Goal: Task Accomplishment & Management: Complete application form

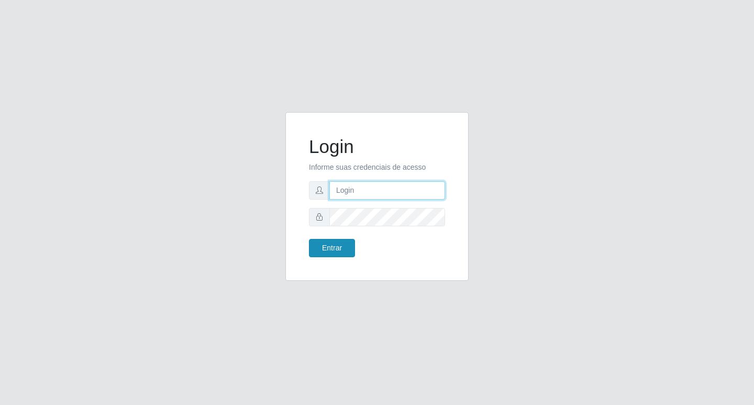
type input "rejane@bcruzarmas"
click at [326, 250] on button "Entrar" at bounding box center [332, 248] width 46 height 18
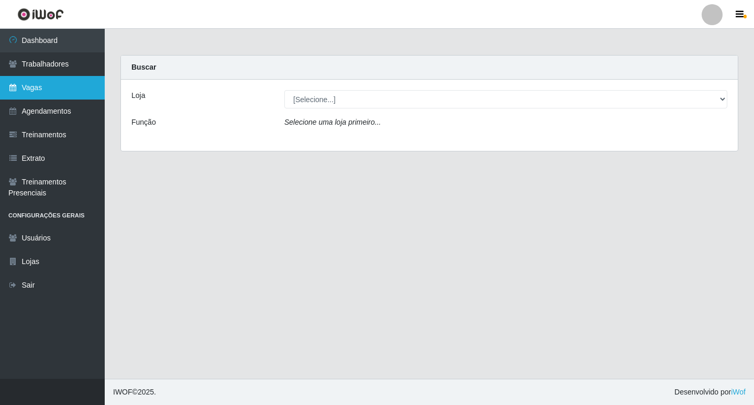
click at [35, 85] on link "Vagas" at bounding box center [52, 88] width 105 height 24
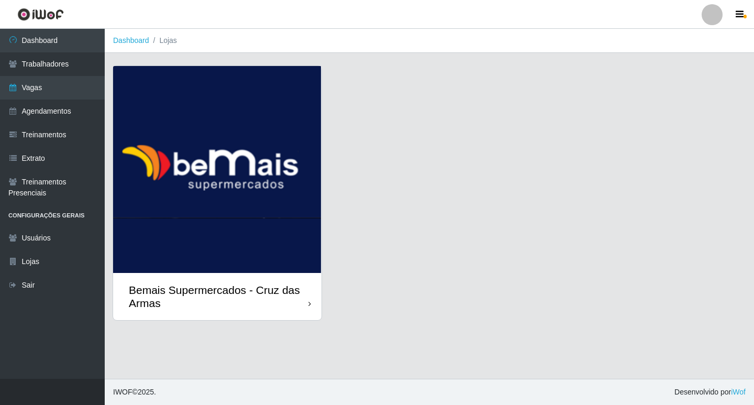
click at [226, 173] on img at bounding box center [217, 169] width 208 height 207
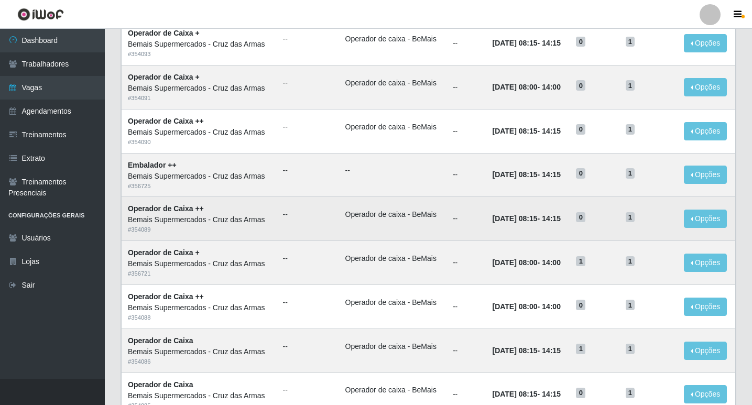
scroll to position [157, 0]
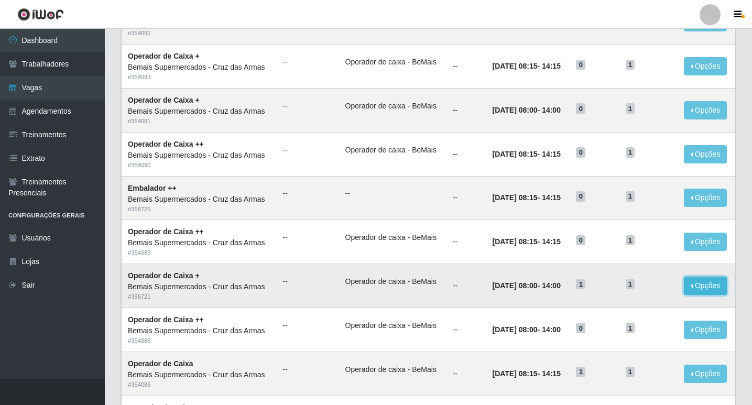
click at [693, 284] on button "Opções" at bounding box center [705, 286] width 43 height 18
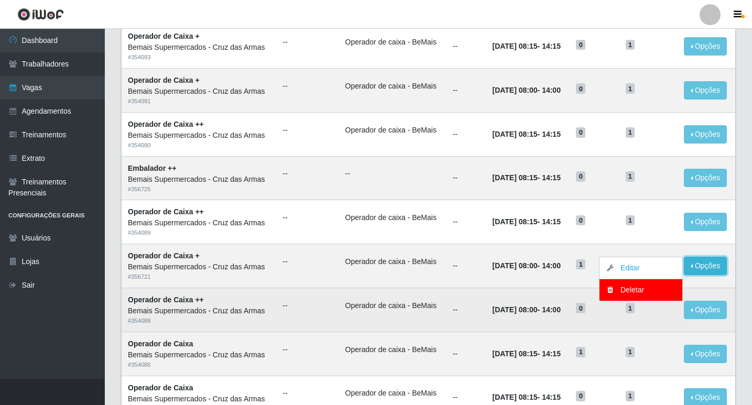
scroll to position [210, 0]
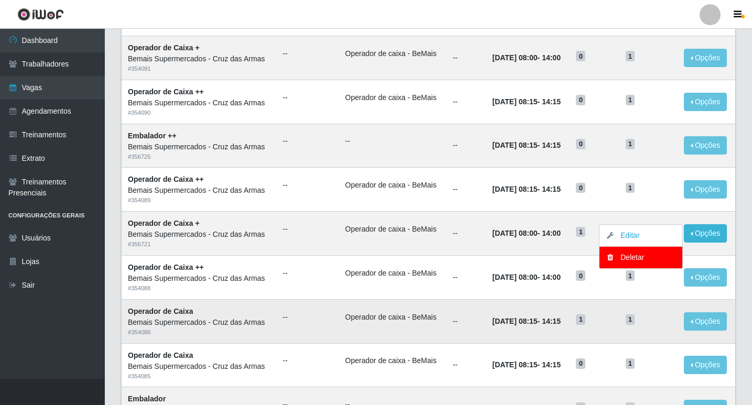
click at [395, 333] on td "Operador de caixa - BeMais" at bounding box center [392, 321] width 107 height 44
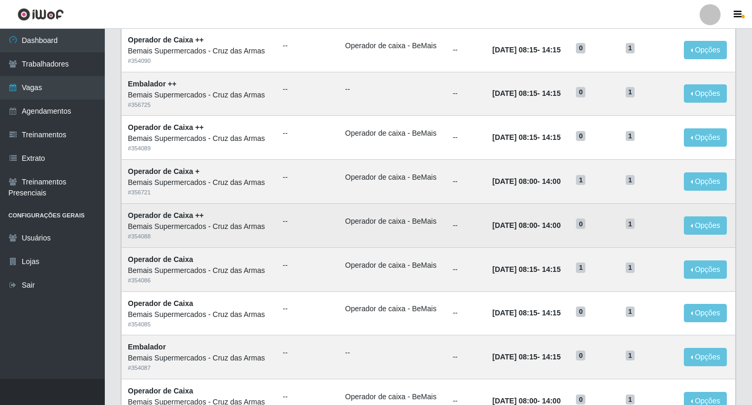
scroll to position [262, 0]
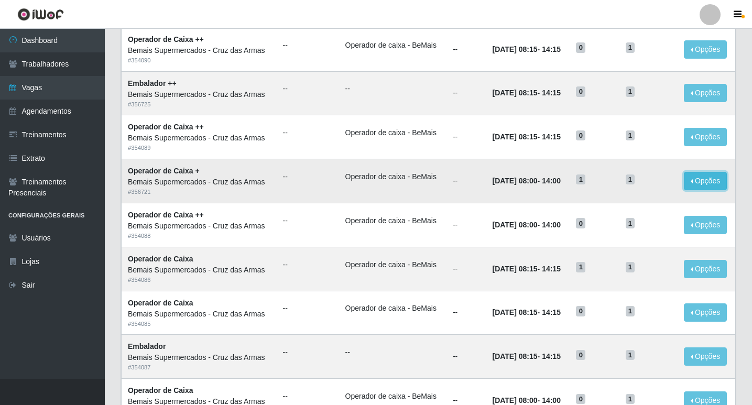
click at [713, 184] on button "Opções" at bounding box center [705, 181] width 43 height 18
click at [637, 184] on link "Editar" at bounding box center [625, 183] width 30 height 8
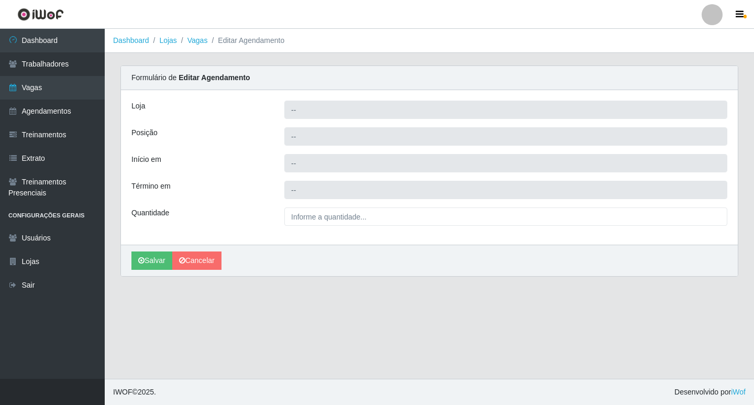
type input "Bemais Supermercados - Cruz das Armas"
type input "Operador de Caixa +"
type input "[DATE] 08:00:00"
type input "[DATE] 14:00:00"
type input "1__"
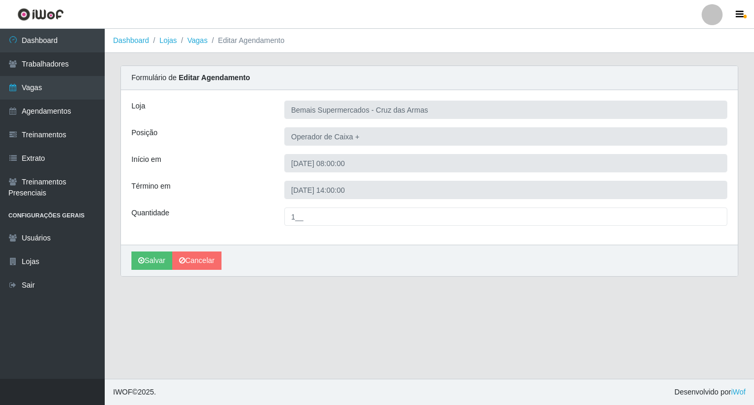
click at [141, 135] on label "Posição" at bounding box center [144, 132] width 26 height 11
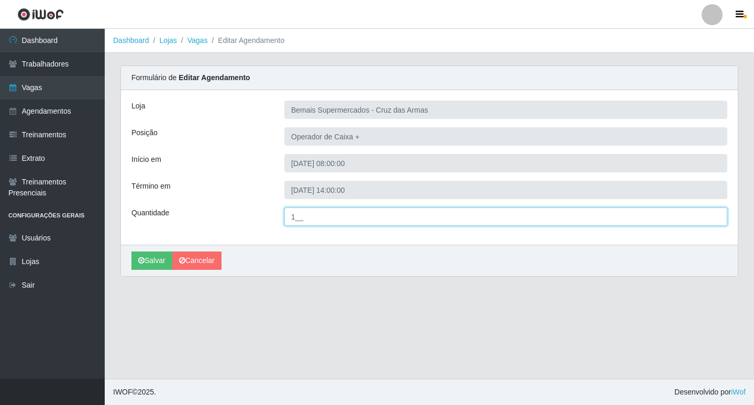
click at [303, 218] on input "1__" at bounding box center [505, 216] width 443 height 18
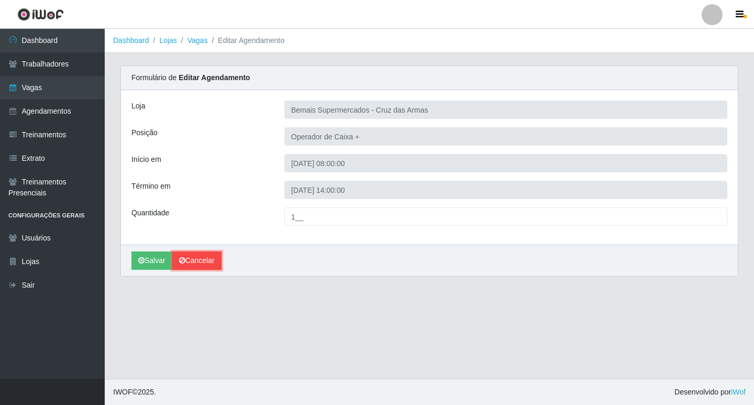
click at [194, 260] on link "Cancelar" at bounding box center [196, 260] width 49 height 18
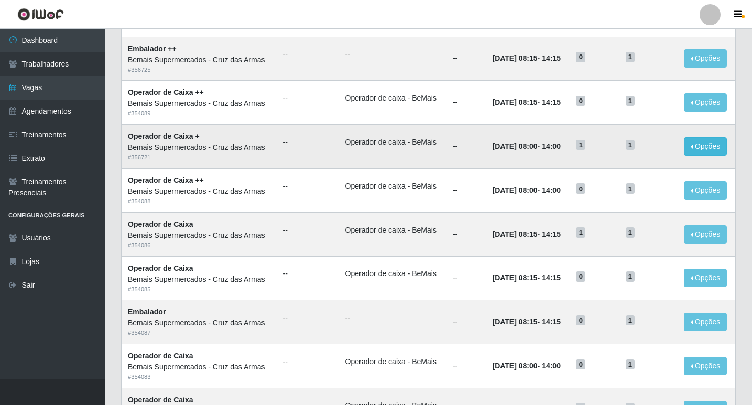
scroll to position [314, 0]
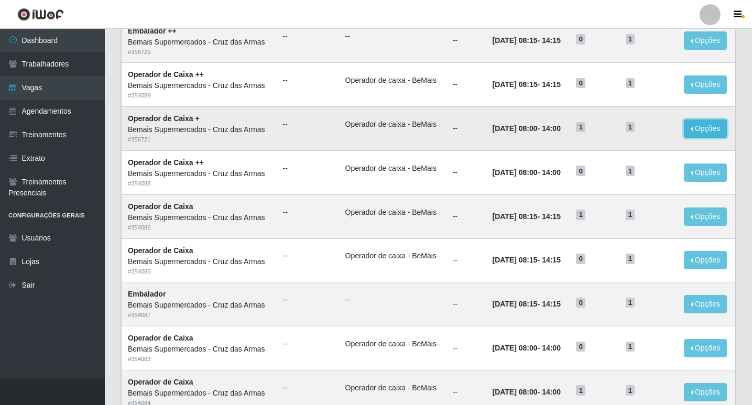
click at [714, 134] on button "Opções" at bounding box center [705, 128] width 43 height 18
click at [633, 129] on link "Editar" at bounding box center [625, 130] width 30 height 8
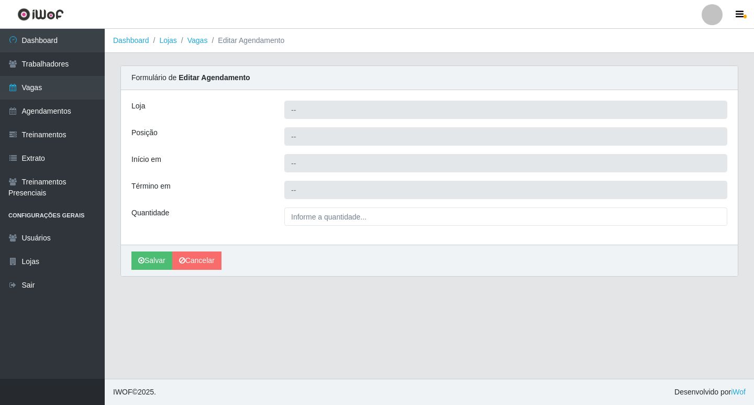
type input "Bemais Supermercados - Cruz das Armas"
type input "Operador de Caixa +"
type input "[DATE] 08:00:00"
type input "[DATE] 14:00:00"
type input "1__"
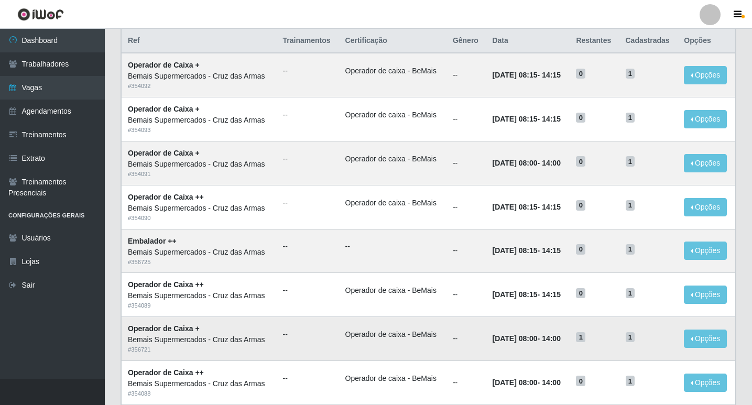
scroll to position [169, 0]
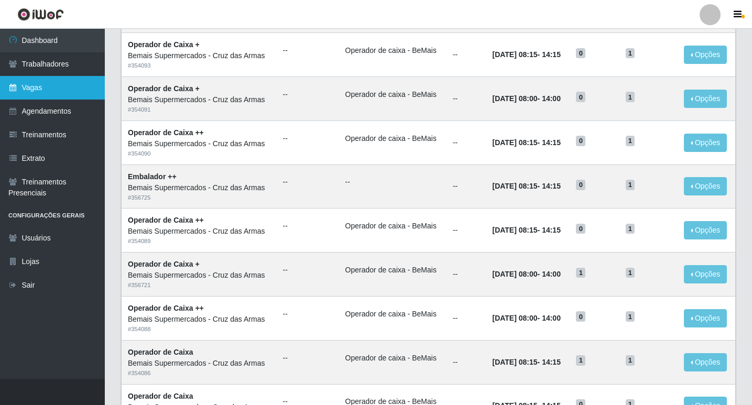
click at [44, 87] on link "Vagas" at bounding box center [52, 88] width 105 height 24
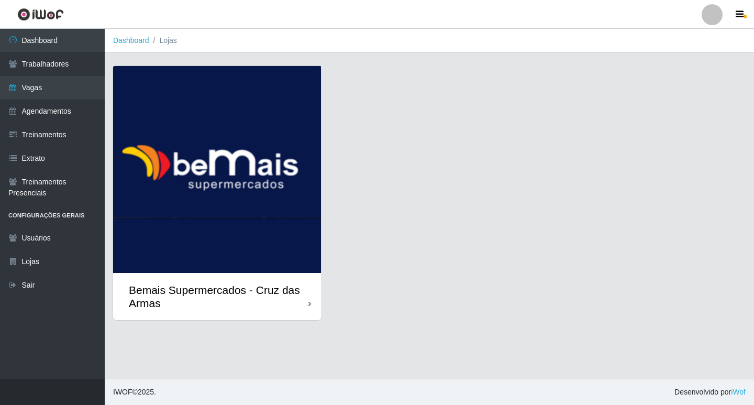
click at [210, 212] on img at bounding box center [217, 169] width 208 height 207
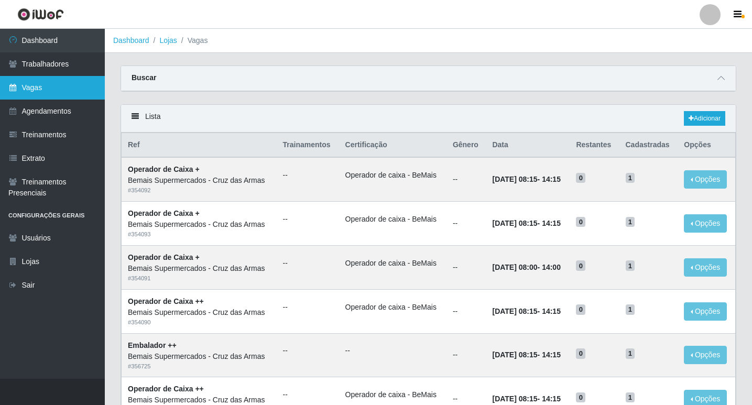
click at [35, 90] on link "Vagas" at bounding box center [52, 88] width 105 height 24
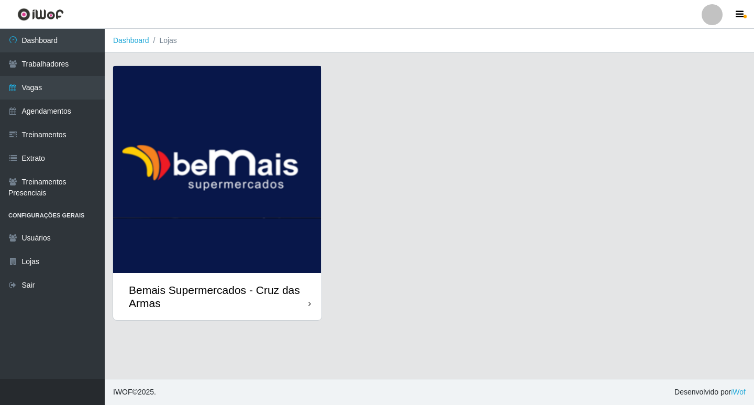
click at [295, 222] on img at bounding box center [217, 169] width 208 height 207
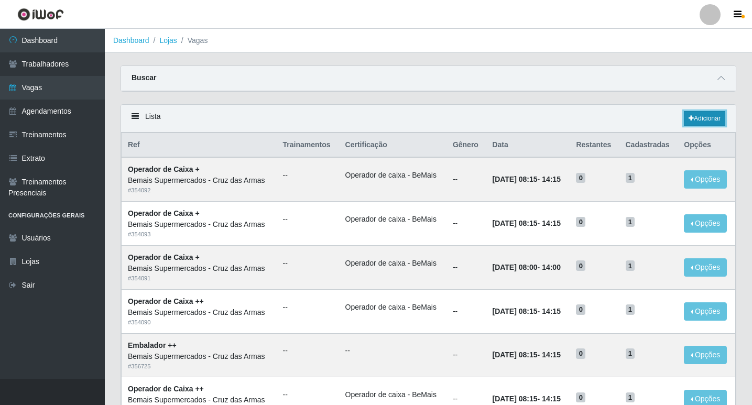
click at [706, 124] on link "Adicionar" at bounding box center [704, 118] width 41 height 15
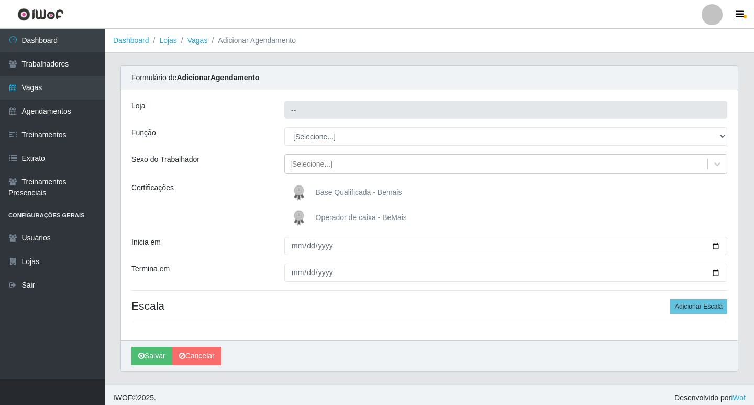
type input "Bemais Supermercados - Cruz das Armas"
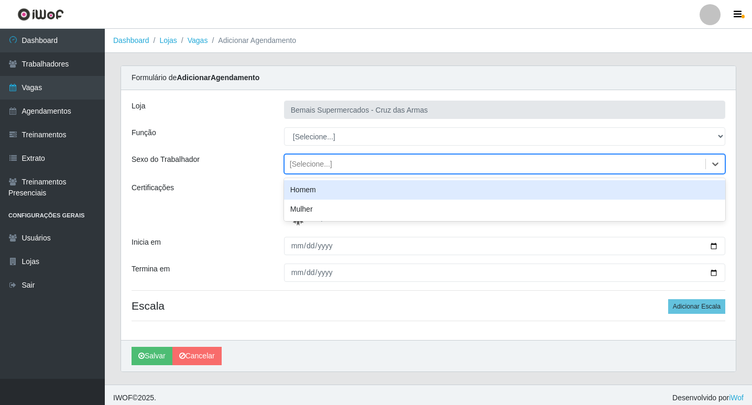
click at [307, 164] on div "[Selecione...]" at bounding box center [311, 164] width 42 height 11
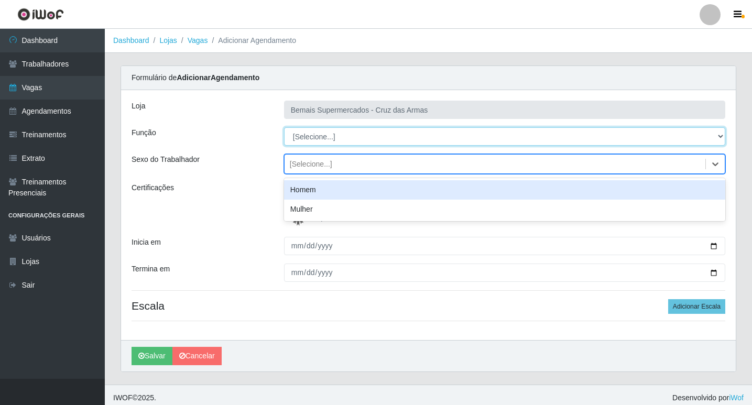
click at [309, 136] on select "[Selecione...] ASG ASG + ASG ++ Auxiliar de Estacionamento Auxiliar de Estacion…" at bounding box center [504, 136] width 441 height 18
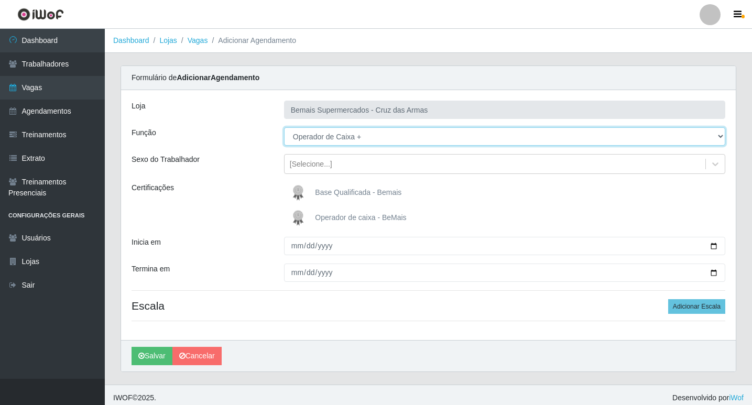
click at [284, 127] on select "[Selecione...] ASG ASG + ASG ++ Auxiliar de Estacionamento Auxiliar de Estacion…" at bounding box center [504, 136] width 441 height 18
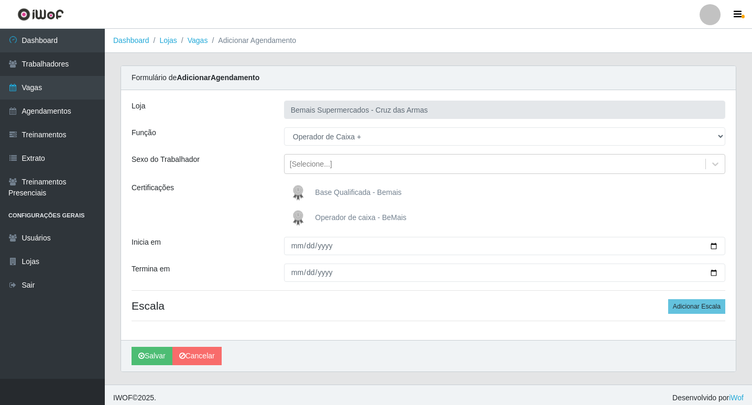
click at [300, 218] on img at bounding box center [300, 217] width 25 height 21
click at [0, 0] on input "Operador de caixa - BeMais" at bounding box center [0, 0] width 0 height 0
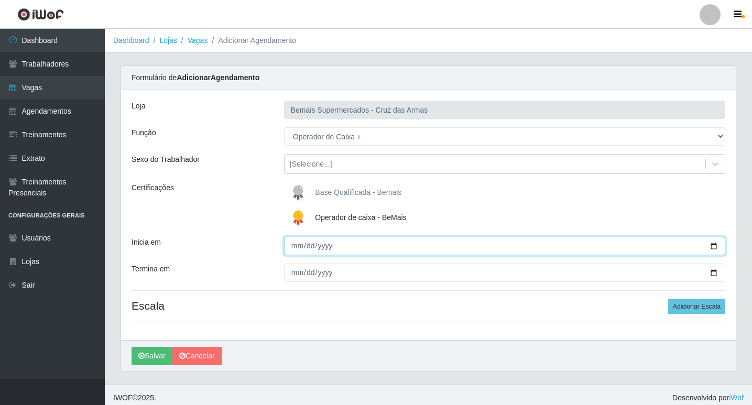
click at [299, 250] on input "Inicia em" at bounding box center [504, 246] width 441 height 18
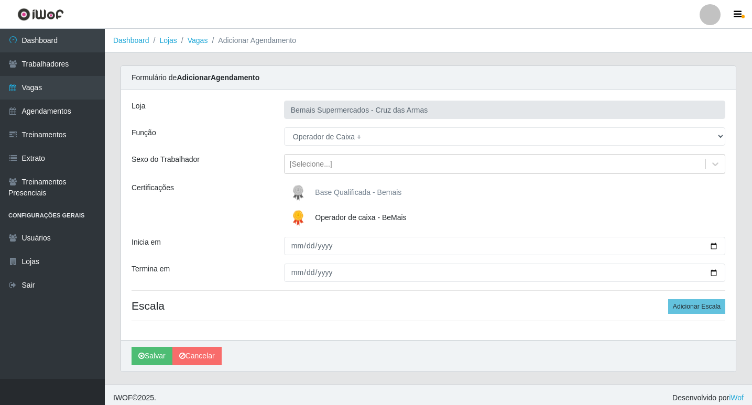
click at [299, 217] on img at bounding box center [300, 217] width 25 height 21
click at [0, 0] on input "Operador de caixa - BeMais" at bounding box center [0, 0] width 0 height 0
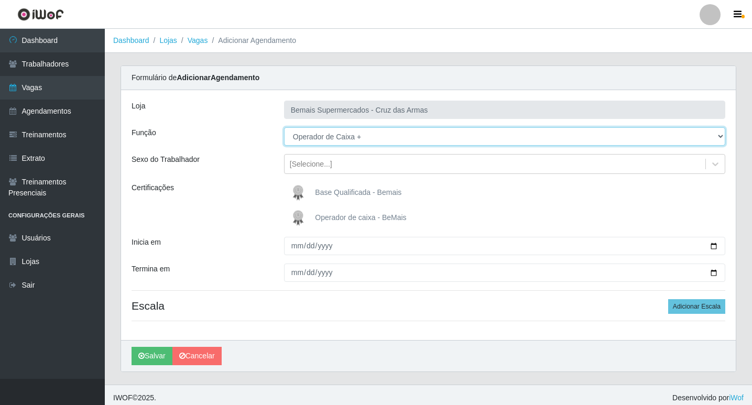
click at [310, 133] on select "[Selecione...] ASG ASG + ASG ++ Auxiliar de Estacionamento Auxiliar de Estacion…" at bounding box center [504, 136] width 441 height 18
select select "70"
click at [284, 127] on select "[Selecione...] ASG ASG + ASG ++ Auxiliar de Estacionamento Auxiliar de Estacion…" at bounding box center [504, 136] width 441 height 18
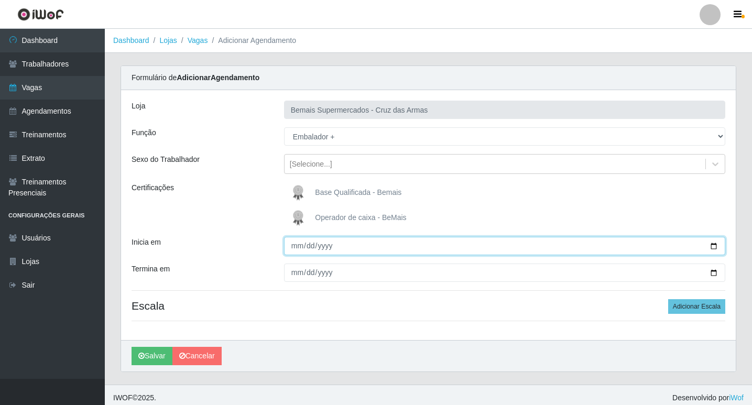
click at [296, 248] on input "Inicia em" at bounding box center [504, 246] width 441 height 18
type input "[DATE]"
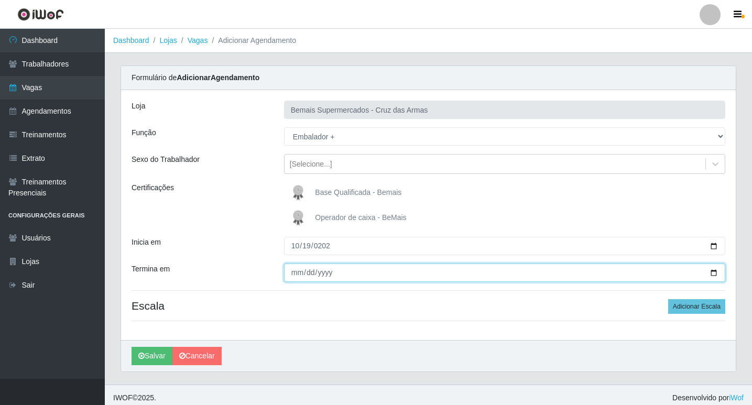
click at [290, 274] on input "Termina em" at bounding box center [504, 272] width 441 height 18
type input "[DATE]"
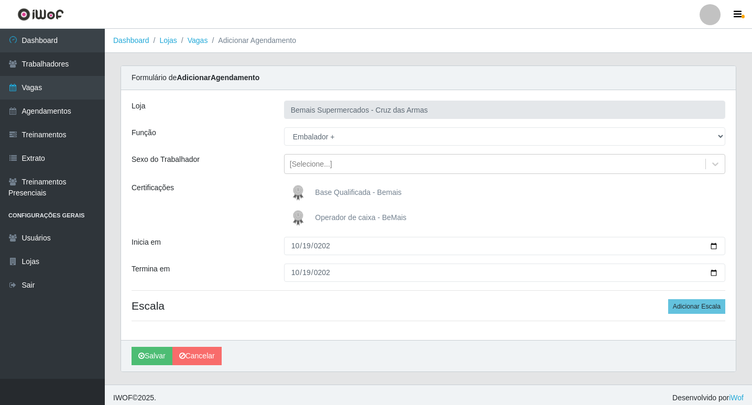
click at [327, 312] on h4 "Escala Adicionar Escala" at bounding box center [427, 305] width 593 height 13
drag, startPoint x: 682, startPoint y: 311, endPoint x: 621, endPoint y: 311, distance: 60.8
click at [682, 312] on button "Adicionar Escala" at bounding box center [696, 306] width 57 height 15
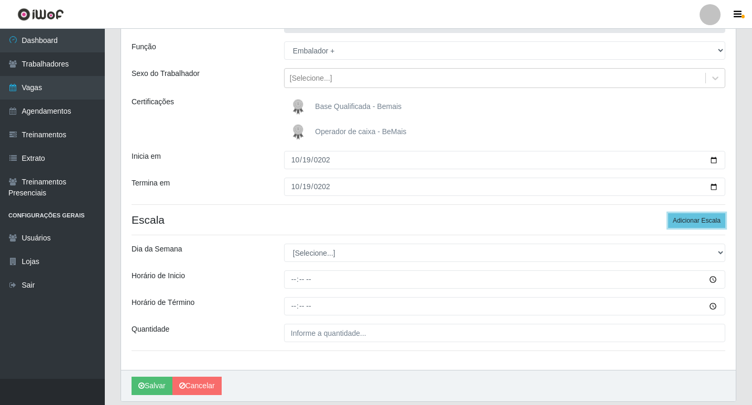
scroll to position [105, 0]
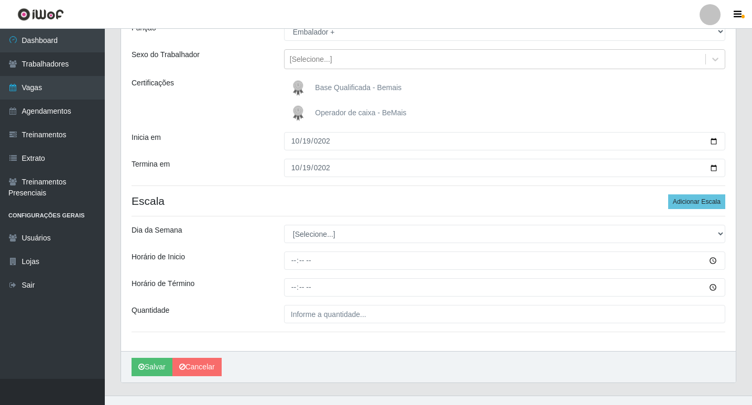
click at [324, 224] on div "Loja Bemais Supermercados - Cruz das Armas Função [Selecione...] ASG ASG + ASG …" at bounding box center [428, 168] width 614 height 366
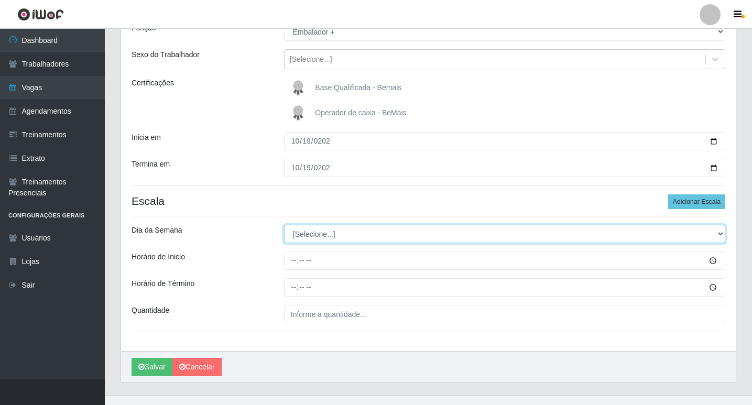
click at [321, 233] on select "[Selecione...] Segunda Terça Quarta Quinta Sexta Sábado Domingo" at bounding box center [504, 234] width 441 height 18
select select "0"
click at [284, 225] on select "[Selecione...] Segunda Terça Quarta Quinta Sexta Sábado Domingo" at bounding box center [504, 234] width 441 height 18
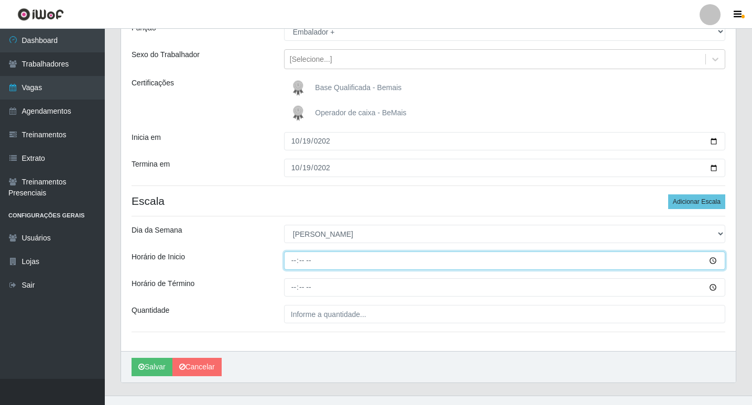
click at [294, 262] on input "Horário de Inicio" at bounding box center [504, 260] width 441 height 18
type input "08:15"
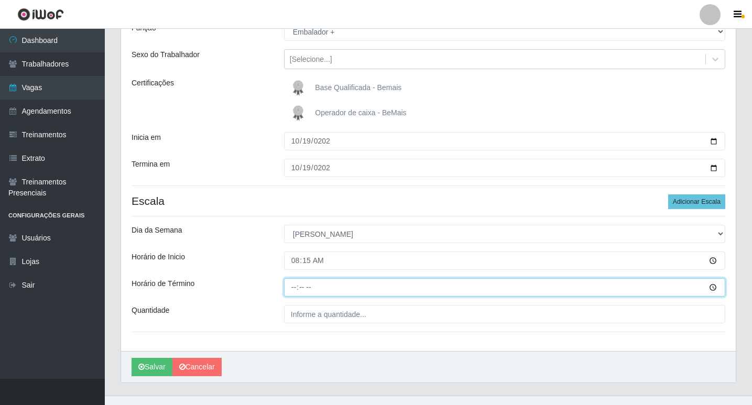
click at [295, 291] on input "Horário de Término" at bounding box center [504, 287] width 441 height 18
type input "14:15"
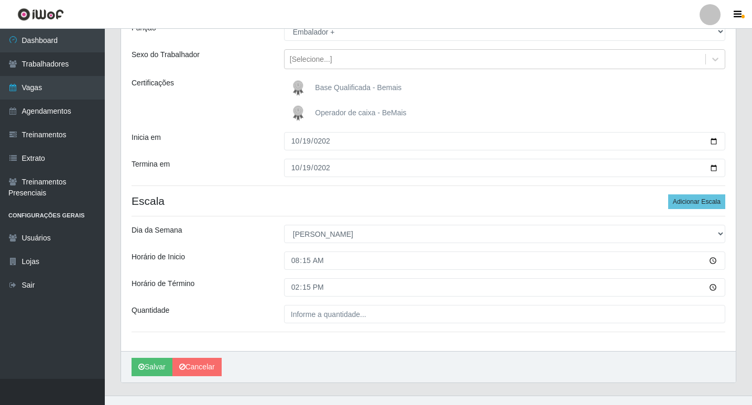
click at [300, 324] on div "Loja Bemais Supermercados - Cruz das Armas Função [Selecione...] ASG ASG + ASG …" at bounding box center [428, 168] width 614 height 366
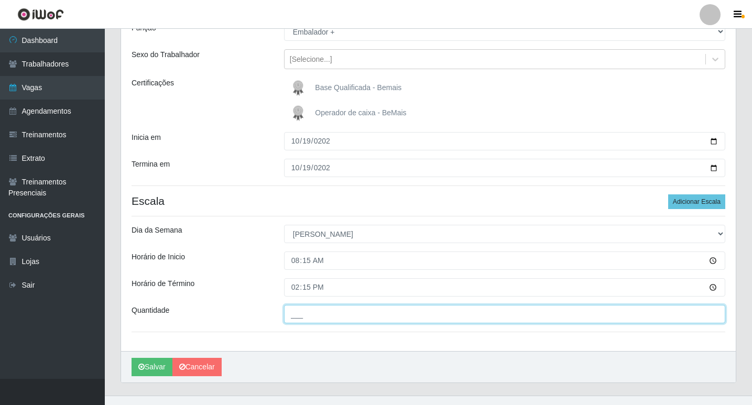
click at [300, 315] on input "___" at bounding box center [504, 314] width 441 height 18
type input "01_"
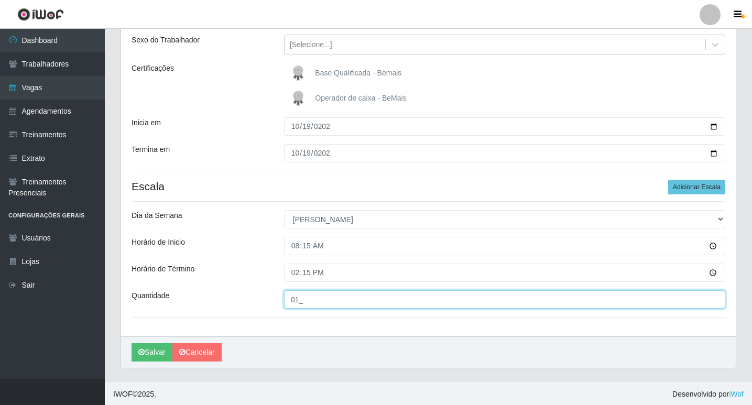
scroll to position [122, 0]
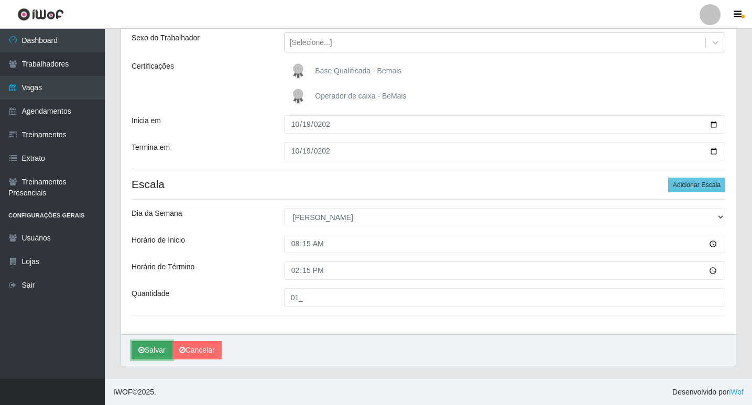
click at [151, 348] on button "Salvar" at bounding box center [151, 350] width 41 height 18
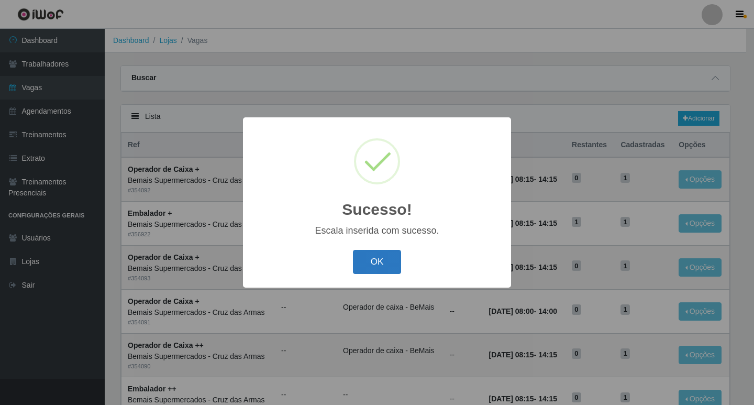
click at [384, 260] on button "OK" at bounding box center [377, 262] width 49 height 25
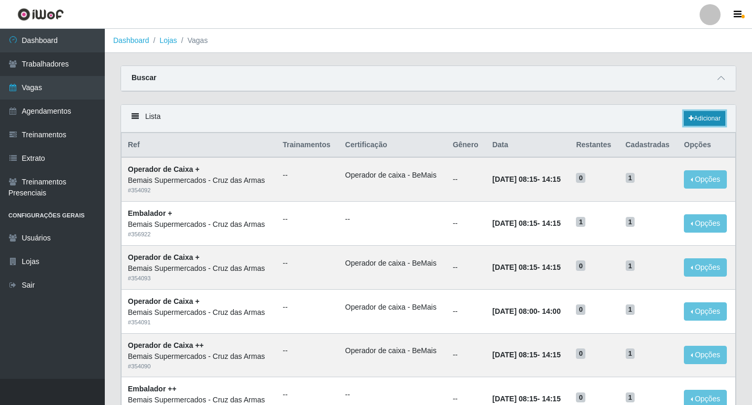
click at [698, 117] on link "Adicionar" at bounding box center [704, 118] width 41 height 15
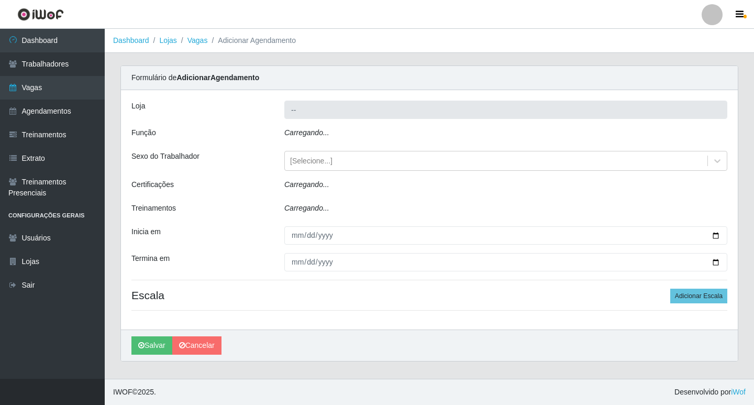
type input "Bemais Supermercados - Cruz das Armas"
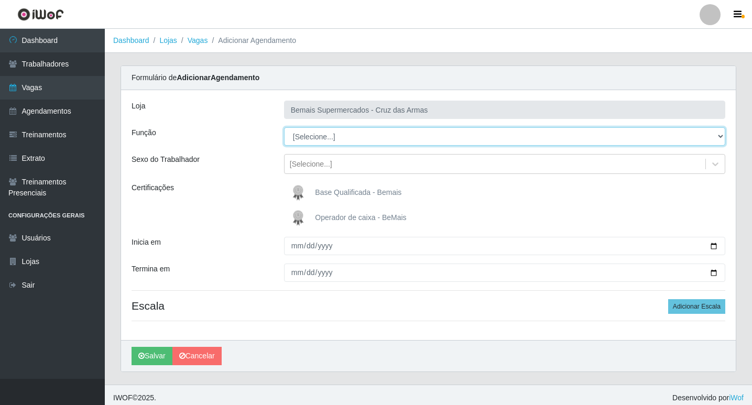
click at [311, 139] on select "[Selecione...] ASG ASG + ASG ++ Auxiliar de Estacionamento Auxiliar de Estacion…" at bounding box center [504, 136] width 441 height 18
select select "70"
click at [284, 127] on select "[Selecione...] ASG ASG + ASG ++ Auxiliar de Estacionamento Auxiliar de Estacion…" at bounding box center [504, 136] width 441 height 18
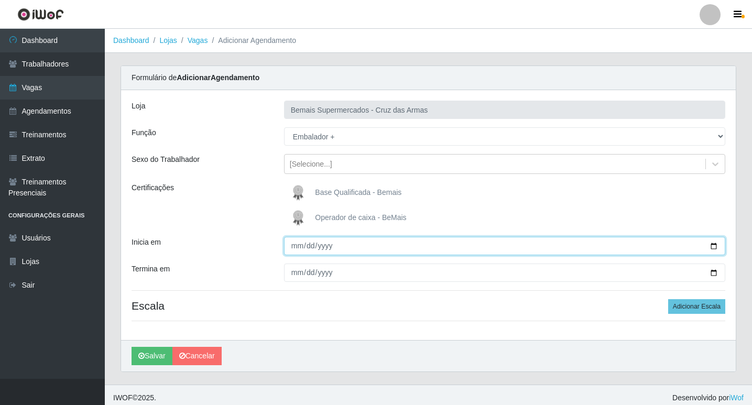
drag, startPoint x: 296, startPoint y: 245, endPoint x: 310, endPoint y: 256, distance: 17.2
click at [297, 246] on input "Inicia em" at bounding box center [504, 246] width 441 height 18
type input "[DATE]"
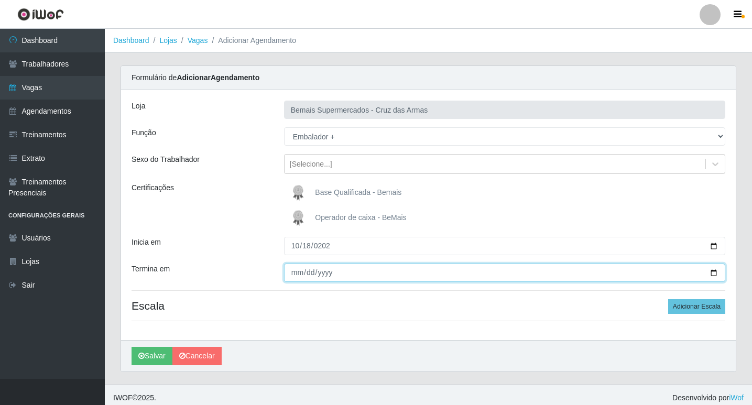
click at [284, 272] on input "Termina em" at bounding box center [504, 272] width 441 height 18
type input "[DATE]"
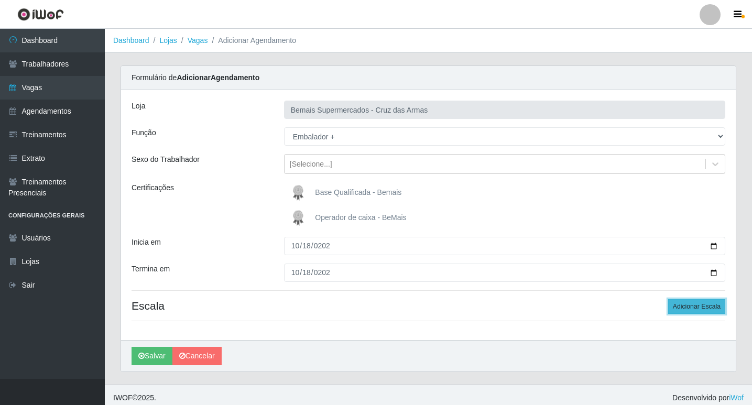
click at [696, 305] on button "Adicionar Escala" at bounding box center [696, 306] width 57 height 15
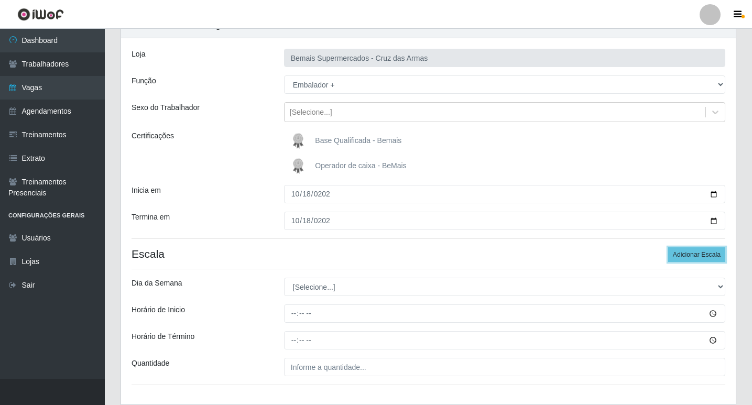
scroll to position [52, 0]
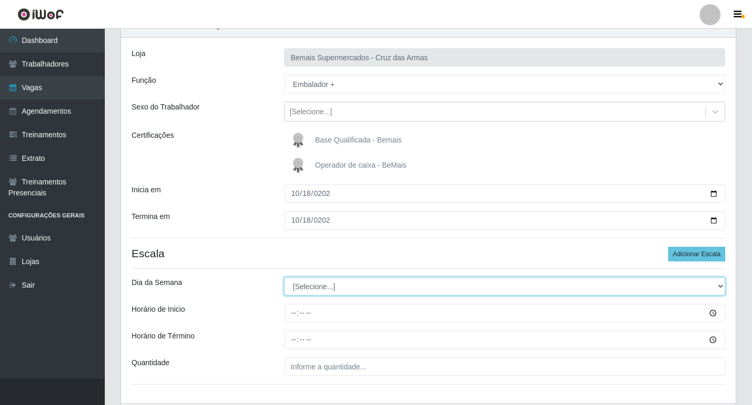
click at [313, 288] on select "[Selecione...] Segunda Terça Quarta Quinta Sexta Sábado Domingo" at bounding box center [504, 286] width 441 height 18
select select "6"
click at [284, 277] on select "[Selecione...] Segunda Terça Quarta Quinta Sexta Sábado Domingo" at bounding box center [504, 286] width 441 height 18
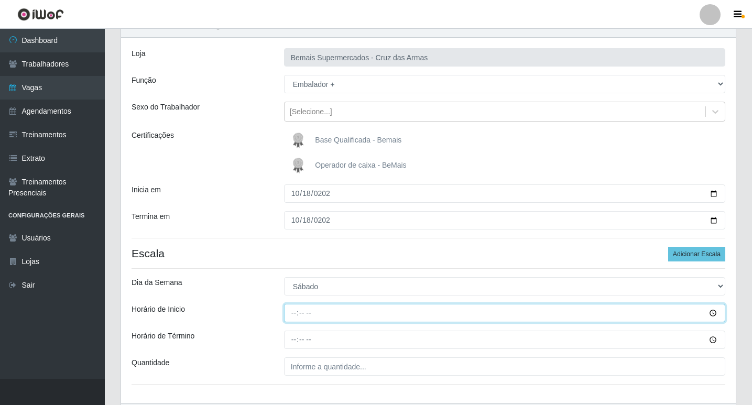
drag, startPoint x: 295, startPoint y: 314, endPoint x: 304, endPoint y: 320, distance: 10.9
click at [295, 314] on input "Horário de Inicio" at bounding box center [504, 313] width 441 height 18
type input "15:00"
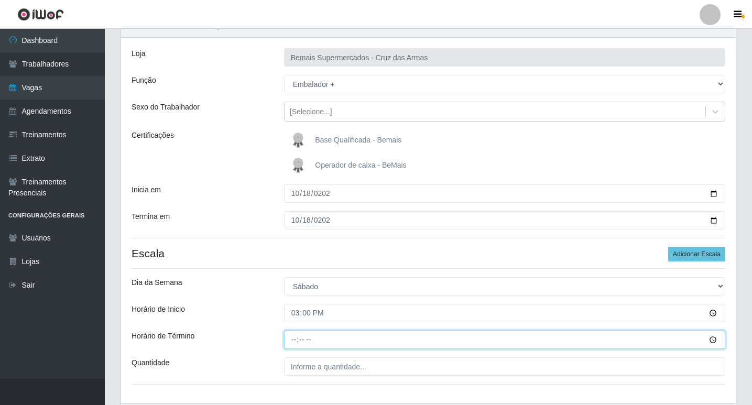
click at [296, 336] on input "Horário de Término" at bounding box center [504, 339] width 441 height 18
type input "21:00"
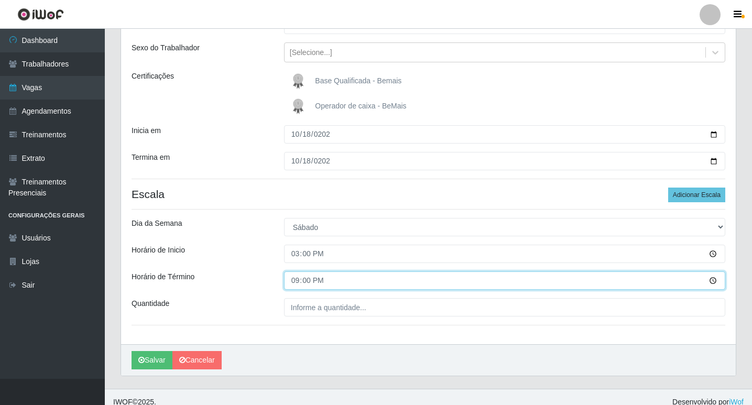
scroll to position [122, 0]
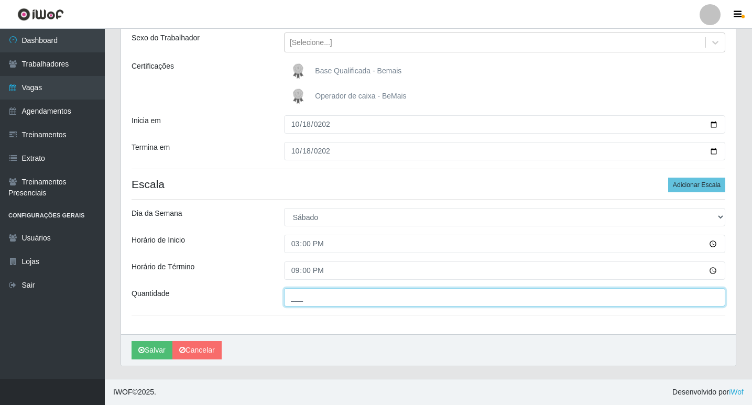
click at [302, 301] on input "___" at bounding box center [504, 297] width 441 height 18
type input "01_"
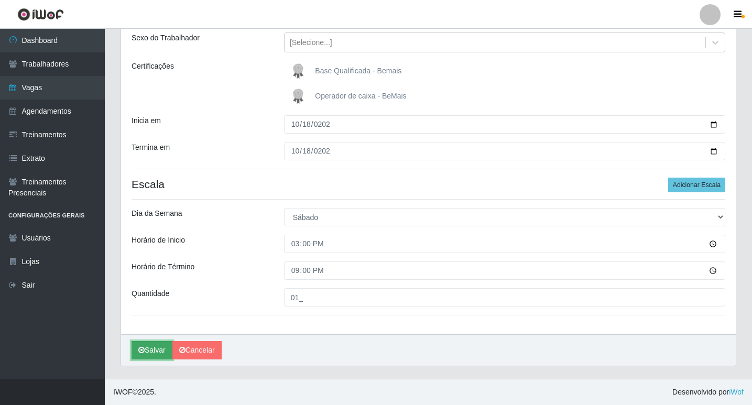
click at [143, 348] on icon "submit" at bounding box center [141, 349] width 6 height 7
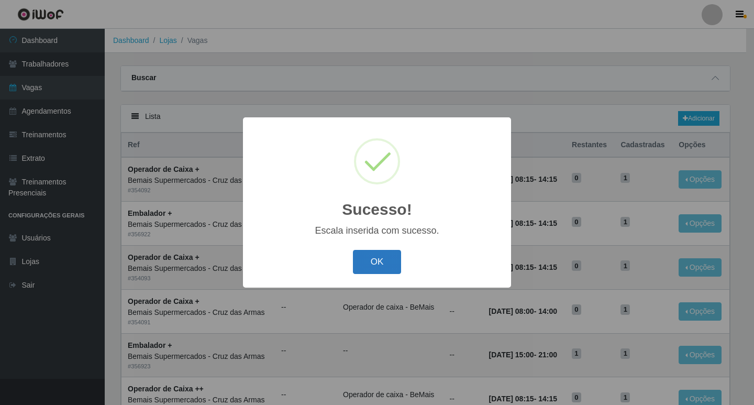
click at [390, 267] on button "OK" at bounding box center [377, 262] width 49 height 25
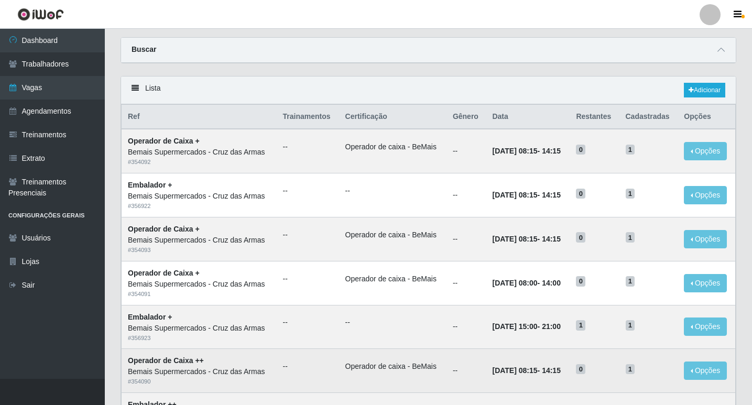
scroll to position [52, 0]
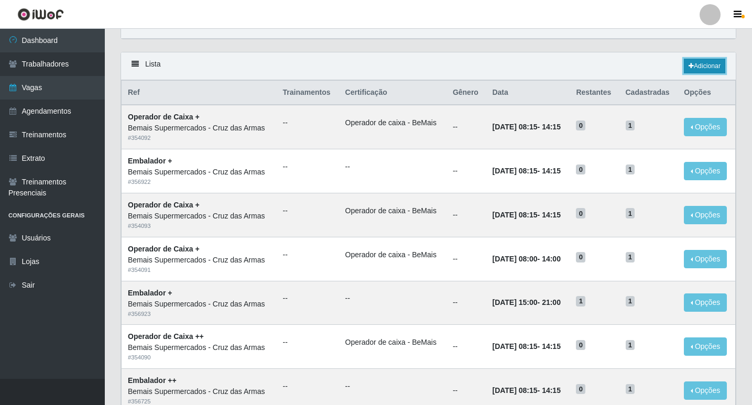
click at [695, 64] on link "Adicionar" at bounding box center [704, 66] width 41 height 15
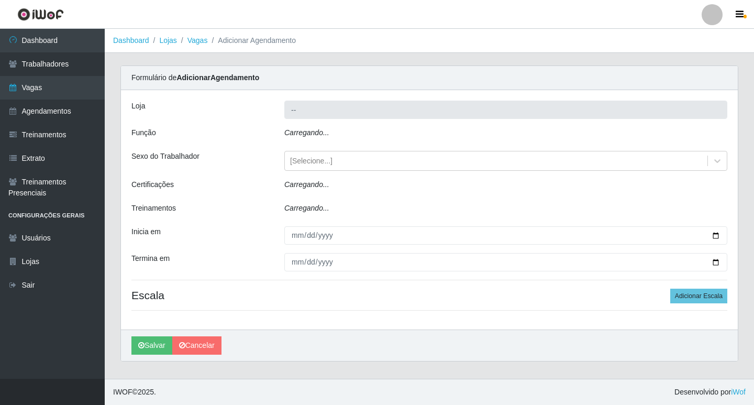
type input "Bemais Supermercados - Cruz das Armas"
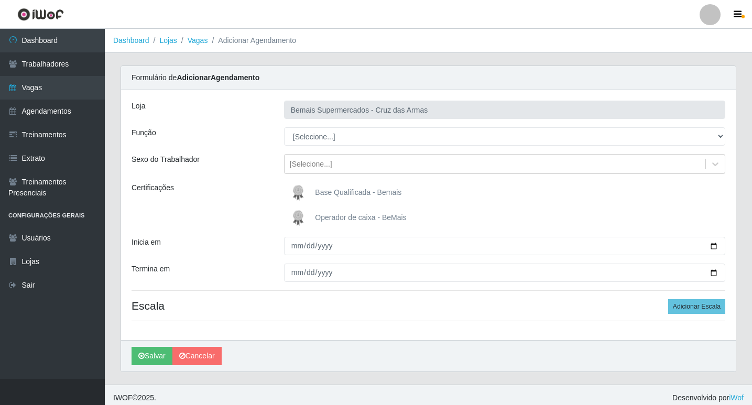
click at [430, 75] on div "Formulário de Adicionar Agendamento" at bounding box center [428, 78] width 614 height 24
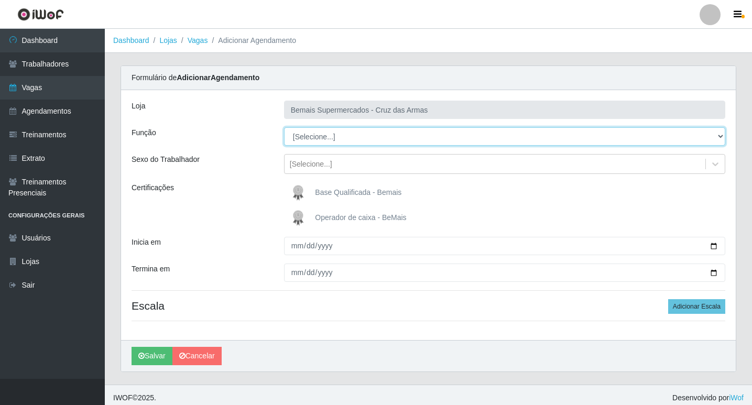
click at [320, 135] on select "[Selecione...] ASG ASG + ASG ++ Auxiliar de Estacionamento Auxiliar de Estacion…" at bounding box center [504, 136] width 441 height 18
select select "72"
click at [284, 127] on select "[Selecione...] ASG ASG + ASG ++ Auxiliar de Estacionamento Auxiliar de Estacion…" at bounding box center [504, 136] width 441 height 18
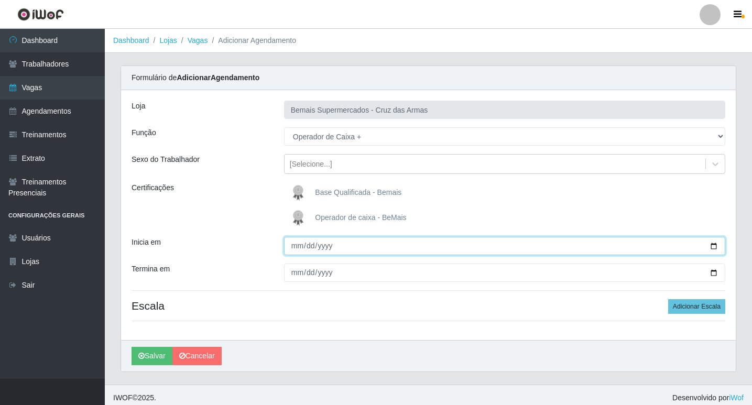
click at [294, 245] on input "Inicia em" at bounding box center [504, 246] width 441 height 18
type input "[DATE]"
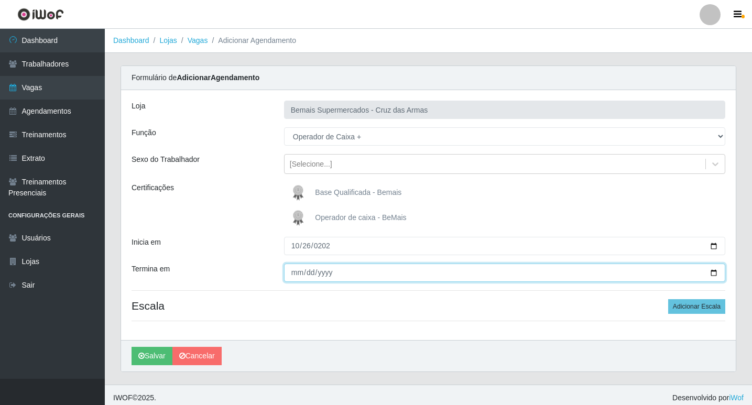
click at [295, 272] on input "Termina em" at bounding box center [504, 272] width 441 height 18
type input "[DATE]"
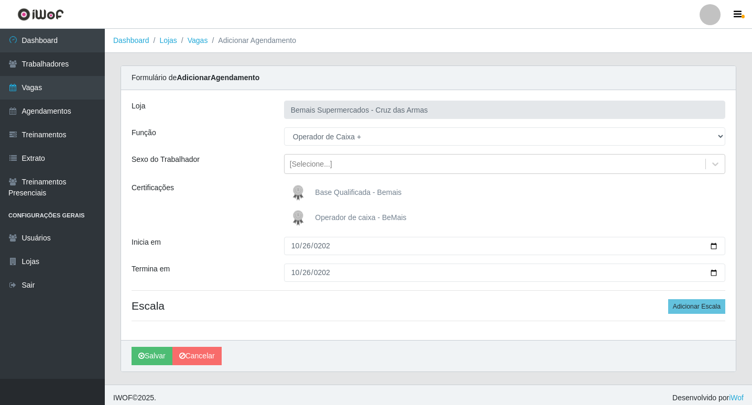
click at [298, 215] on img at bounding box center [300, 217] width 25 height 21
click at [0, 0] on input "Operador de caixa - BeMais" at bounding box center [0, 0] width 0 height 0
click at [683, 306] on button "Adicionar Escala" at bounding box center [696, 306] width 57 height 15
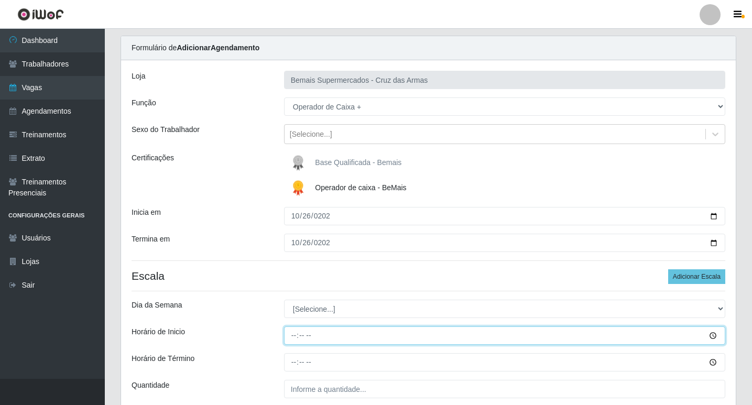
scroll to position [52, 0]
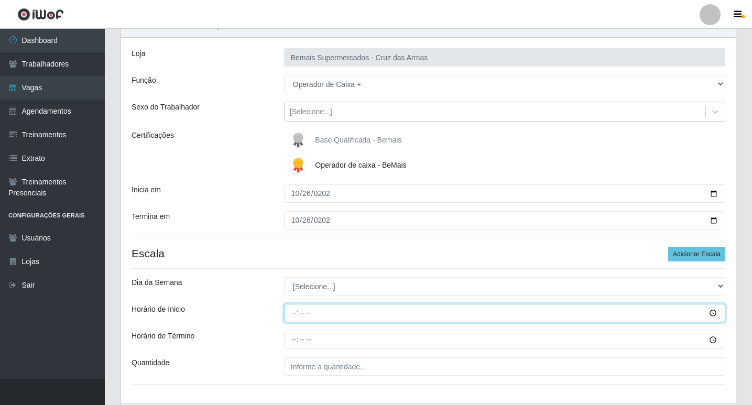
click at [315, 338] on div "Loja Bemais Supermercados - Cruz das Armas Função [Selecione...] ASG ASG + ASG …" at bounding box center [428, 221] width 614 height 366
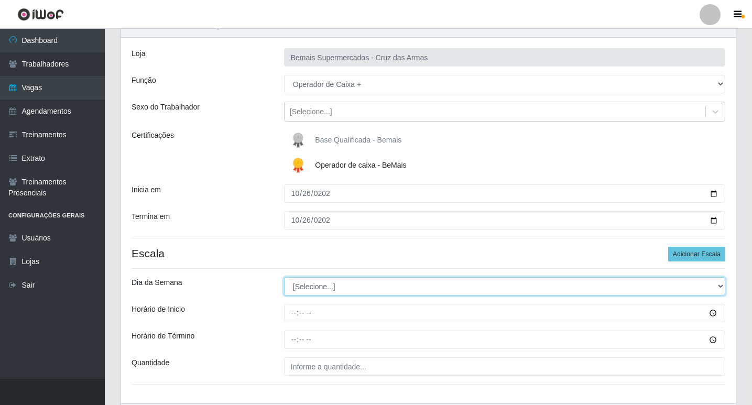
click at [308, 291] on select "[Selecione...] Segunda Terça Quarta Quinta Sexta Sábado Domingo" at bounding box center [504, 286] width 441 height 18
select select "0"
click at [284, 277] on select "[Selecione...] Segunda Terça Quarta Quinta Sexta Sábado Domingo" at bounding box center [504, 286] width 441 height 18
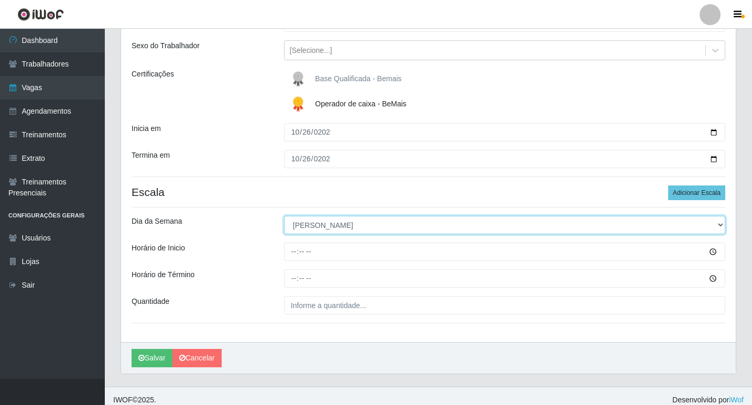
scroll to position [122, 0]
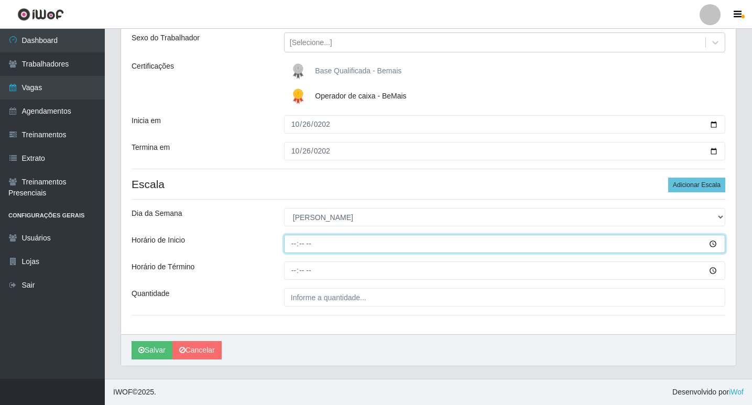
click at [295, 244] on input "Horário de Inicio" at bounding box center [504, 244] width 441 height 18
type input "08:00"
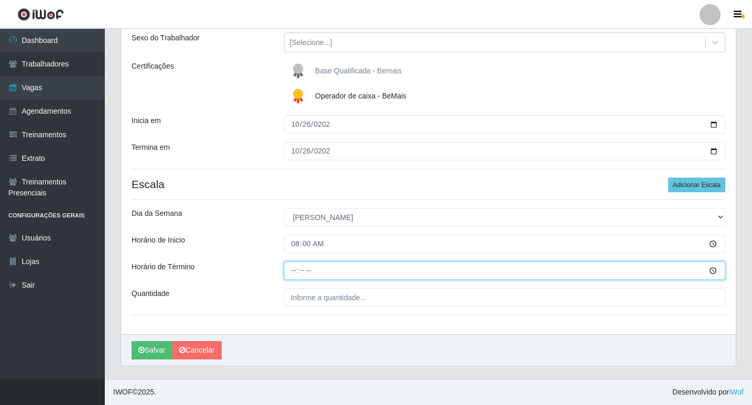
click at [291, 268] on input "Horário de Término" at bounding box center [504, 270] width 441 height 18
type input "14:00"
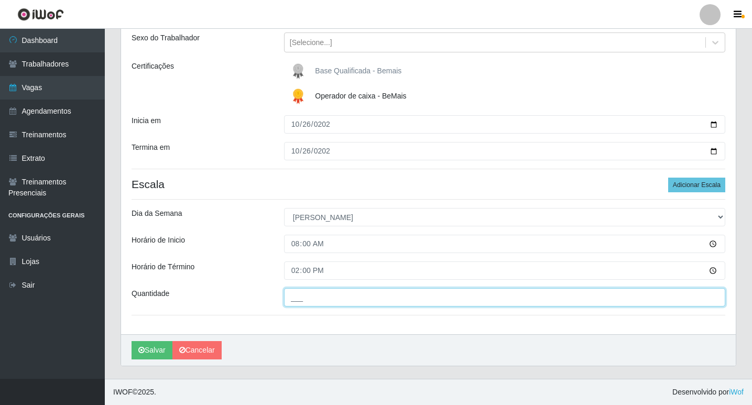
click at [315, 301] on input "___" at bounding box center [504, 297] width 441 height 18
type input "01_"
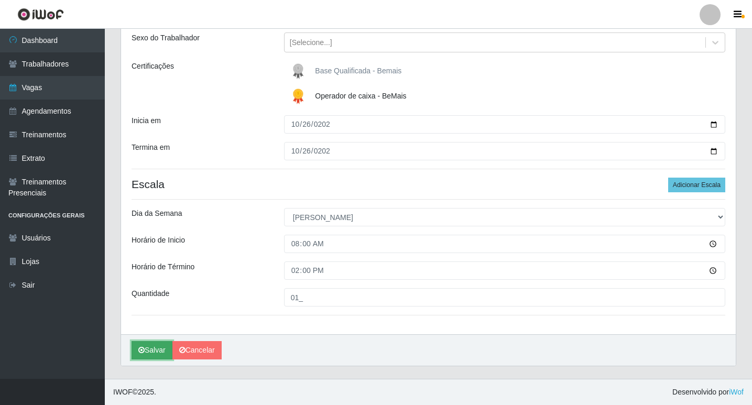
click at [157, 349] on button "Salvar" at bounding box center [151, 350] width 41 height 18
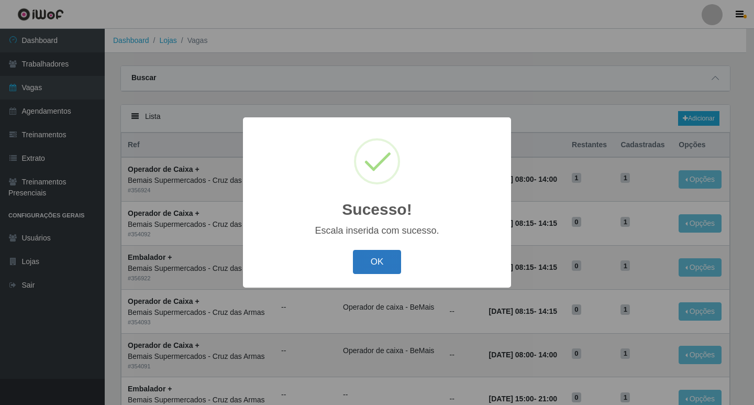
click at [376, 257] on button "OK" at bounding box center [377, 262] width 49 height 25
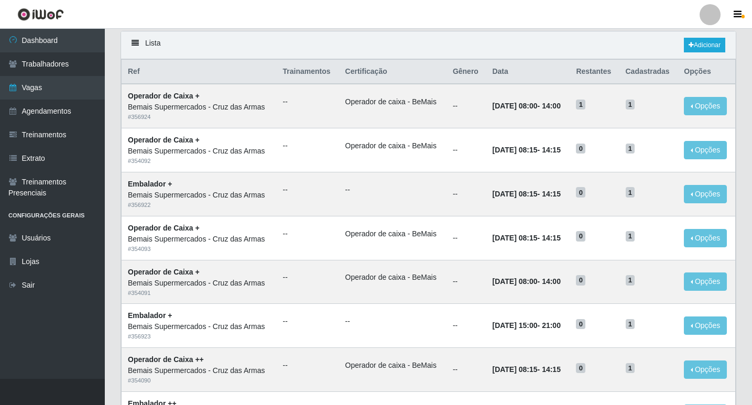
scroll to position [52, 0]
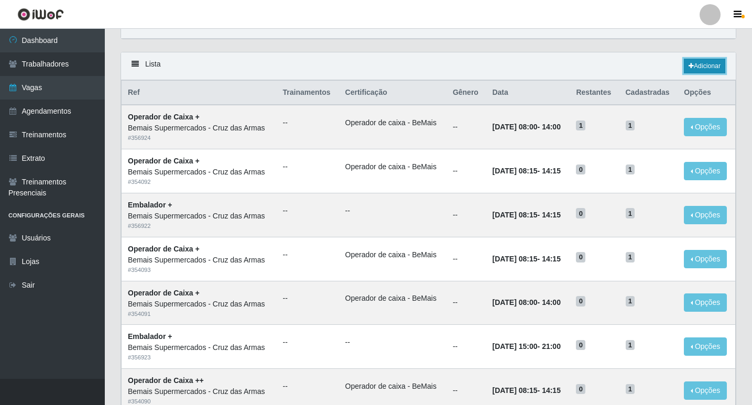
click at [701, 63] on link "Adicionar" at bounding box center [704, 66] width 41 height 15
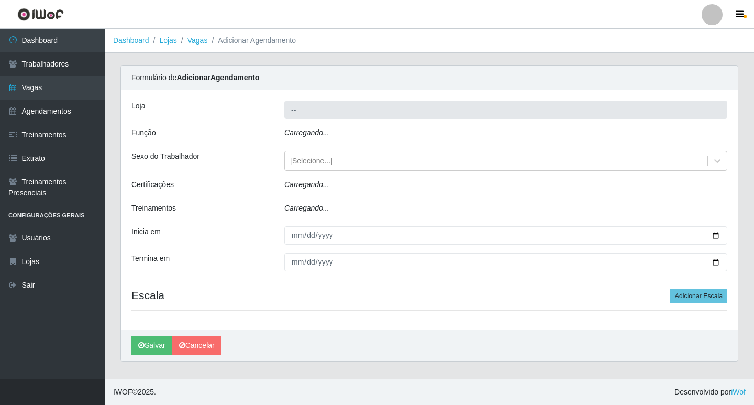
type input "Bemais Supermercados - Cruz das Armas"
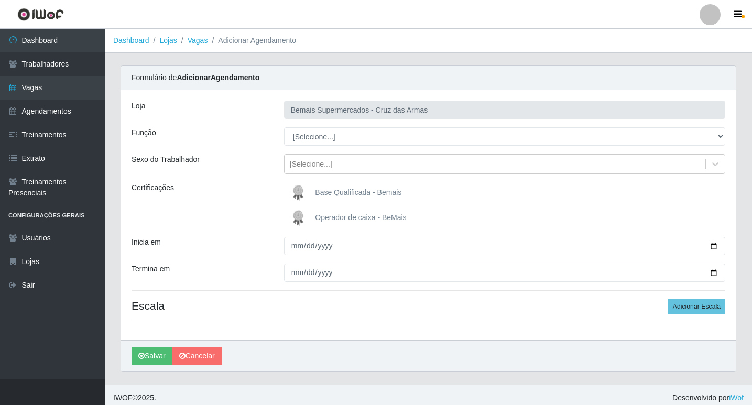
drag, startPoint x: 222, startPoint y: 110, endPoint x: 273, endPoint y: 119, distance: 52.6
click at [232, 111] on div "Loja" at bounding box center [200, 110] width 152 height 18
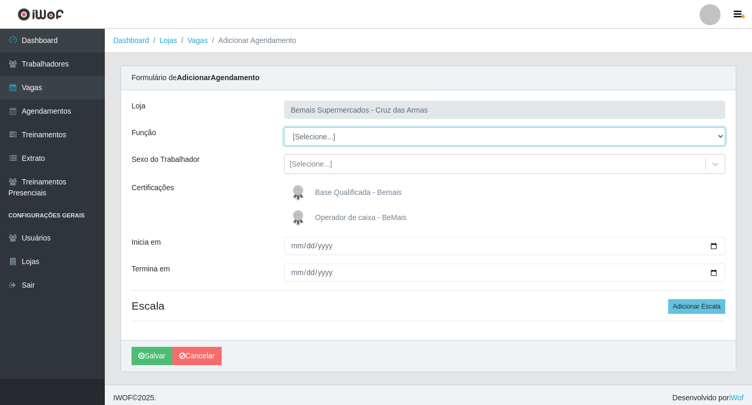
click at [305, 135] on select "[Selecione...] ASG ASG + ASG ++ Auxiliar de Estacionamento Auxiliar de Estacion…" at bounding box center [504, 136] width 441 height 18
select select "72"
click at [284, 127] on select "[Selecione...] ASG ASG + ASG ++ Auxiliar de Estacionamento Auxiliar de Estacion…" at bounding box center [504, 136] width 441 height 18
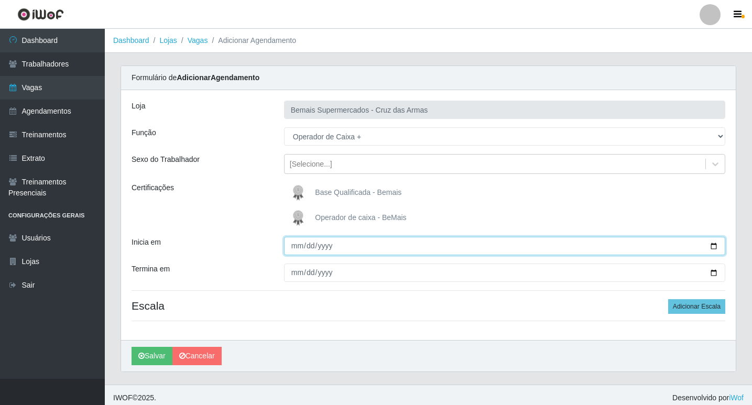
click at [296, 251] on input "Inicia em" at bounding box center [504, 246] width 441 height 18
type input "[DATE]"
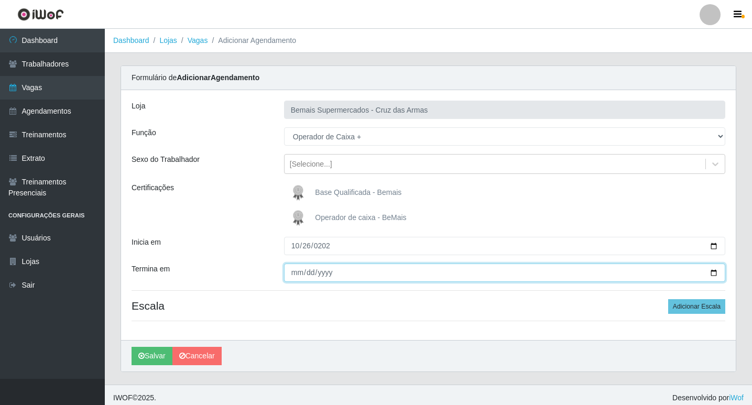
click at [299, 269] on input "Termina em" at bounding box center [504, 272] width 441 height 18
type input "[DATE]"
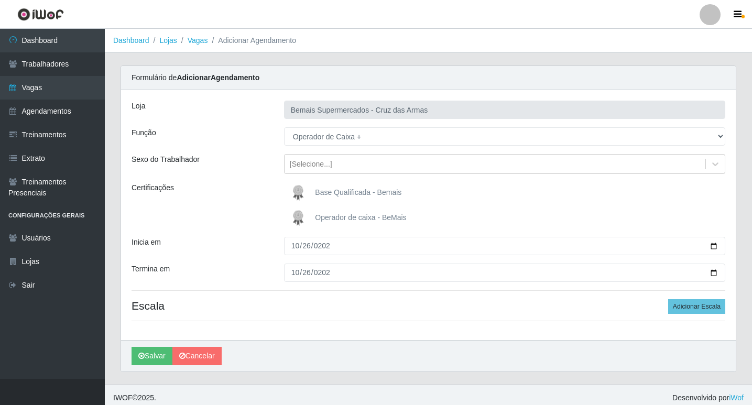
click at [296, 215] on img at bounding box center [300, 217] width 25 height 21
click at [0, 0] on input "Operador de caixa - BeMais" at bounding box center [0, 0] width 0 height 0
click at [700, 303] on button "Adicionar Escala" at bounding box center [696, 306] width 57 height 15
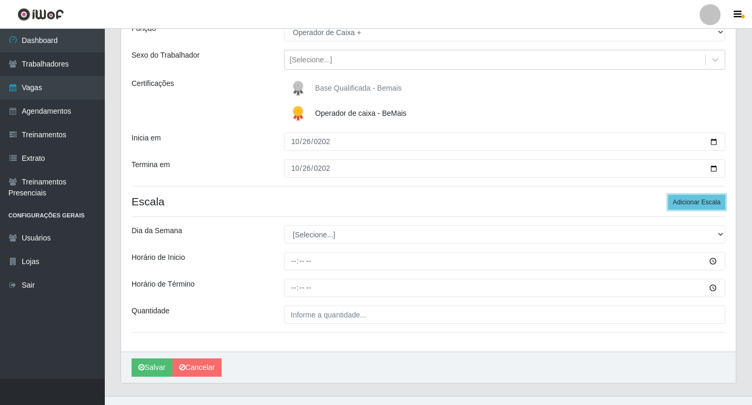
scroll to position [105, 0]
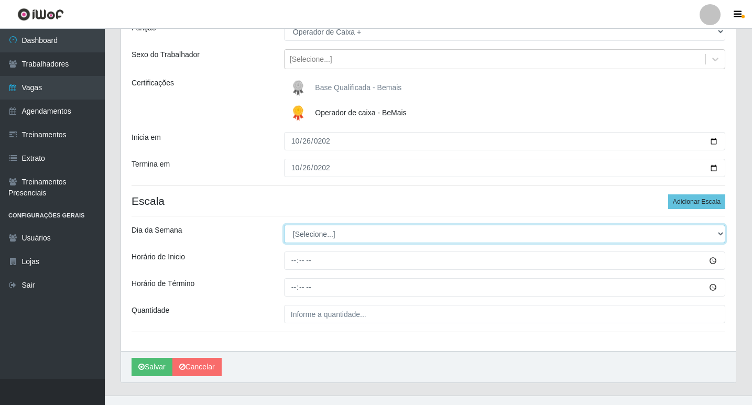
click at [313, 237] on select "[Selecione...] Segunda Terça Quarta Quinta Sexta Sábado Domingo" at bounding box center [504, 234] width 441 height 18
select select "0"
click at [284, 225] on select "[Selecione...] Segunda Terça Quarta Quinta Sexta Sábado Domingo" at bounding box center [504, 234] width 441 height 18
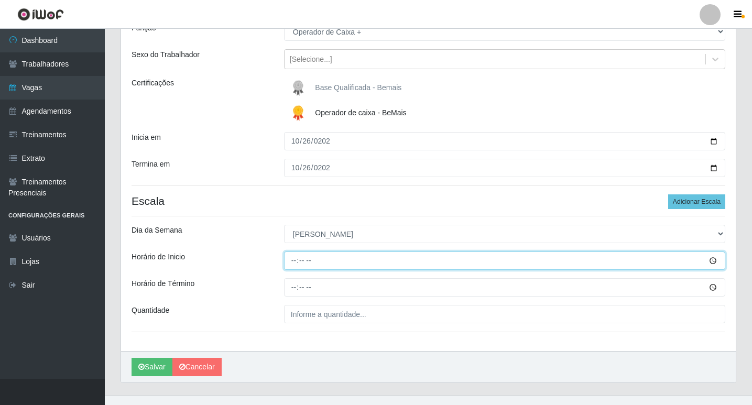
click at [292, 264] on input "Horário de Inicio" at bounding box center [504, 260] width 441 height 18
type input "08:15"
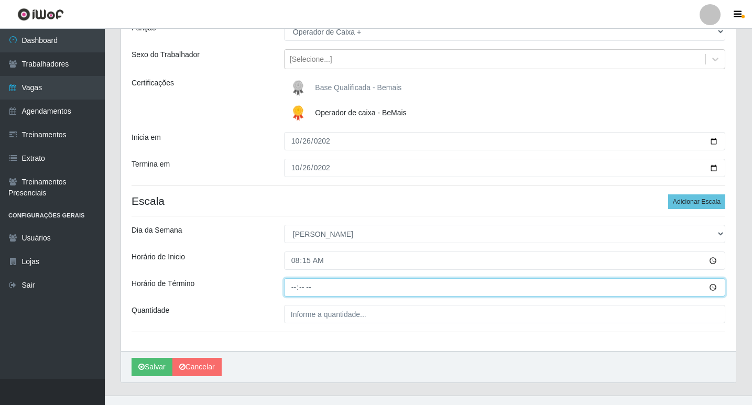
click at [289, 293] on input "Horário de Término" at bounding box center [504, 287] width 441 height 18
type input "14:15"
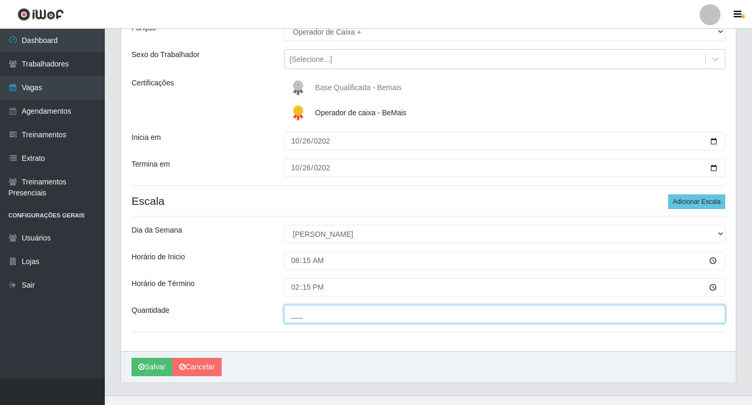
click at [329, 314] on input "___" at bounding box center [504, 314] width 441 height 18
type input "01_"
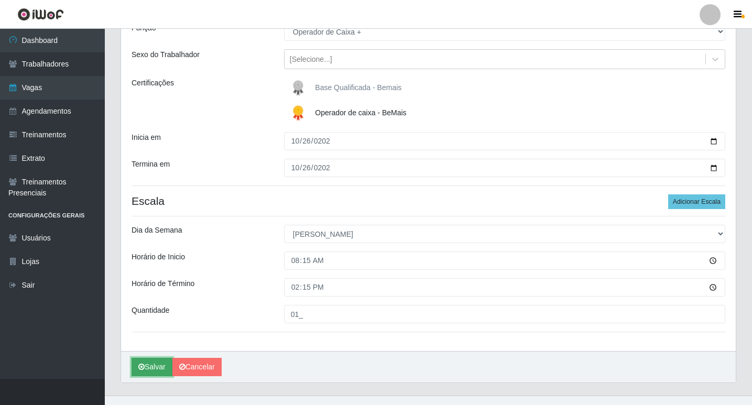
click at [155, 365] on button "Salvar" at bounding box center [151, 367] width 41 height 18
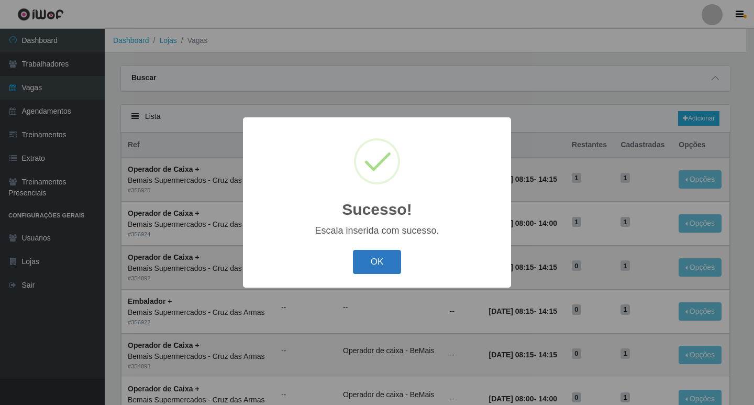
click at [385, 262] on button "OK" at bounding box center [377, 262] width 49 height 25
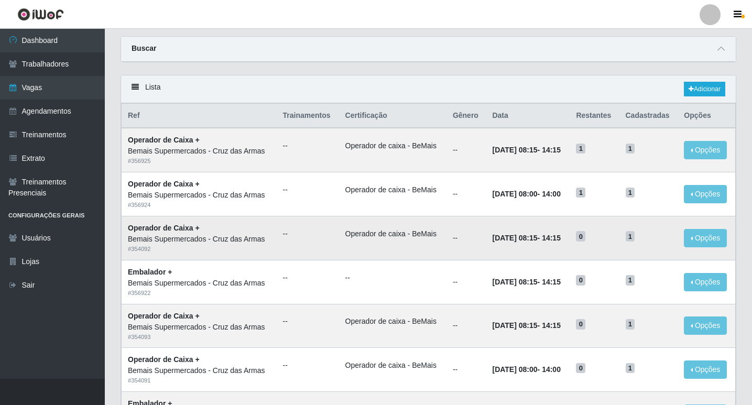
scroll to position [52, 0]
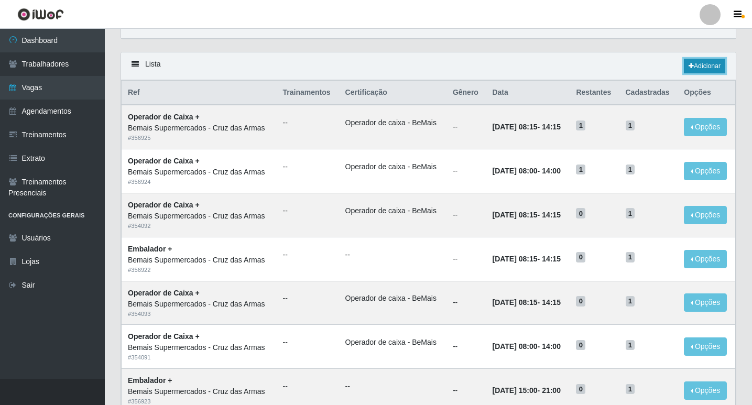
click at [703, 62] on link "Adicionar" at bounding box center [704, 66] width 41 height 15
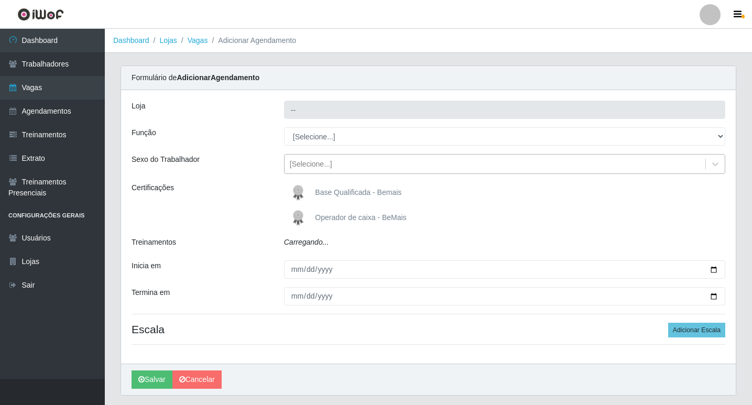
type input "Bemais Supermercados - Cruz das Armas"
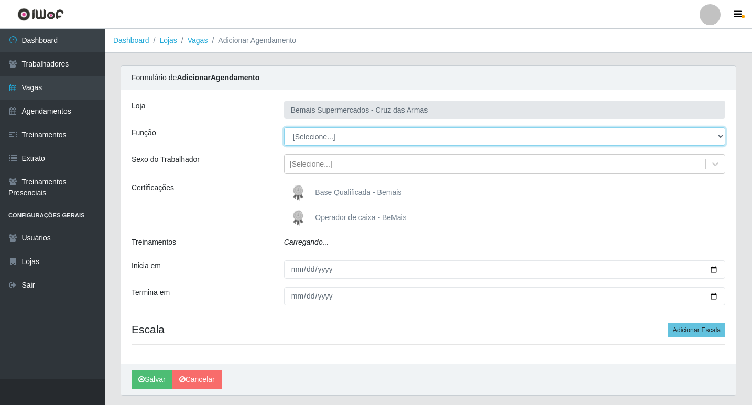
click at [300, 137] on select "[Selecione...] ASG ASG + ASG ++ Auxiliar de Estacionamento Auxiliar de Estacion…" at bounding box center [504, 136] width 441 height 18
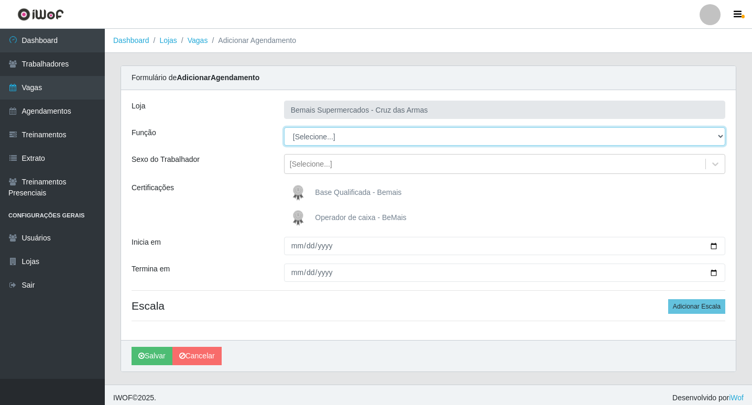
select select "72"
click at [284, 127] on select "[Selecione...] ASG ASG + ASG ++ Auxiliar de Estacionamento Auxiliar de Estacion…" at bounding box center [504, 136] width 441 height 18
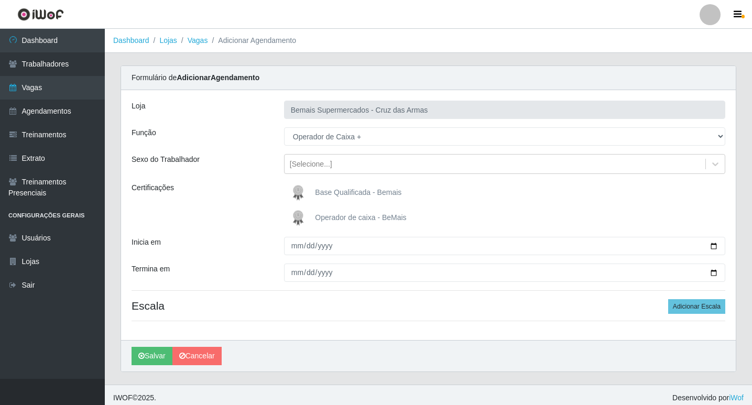
drag, startPoint x: 295, startPoint y: 221, endPoint x: 297, endPoint y: 246, distance: 25.2
click at [295, 222] on img at bounding box center [300, 217] width 25 height 21
click at [0, 0] on input "Operador de caixa - BeMais" at bounding box center [0, 0] width 0 height 0
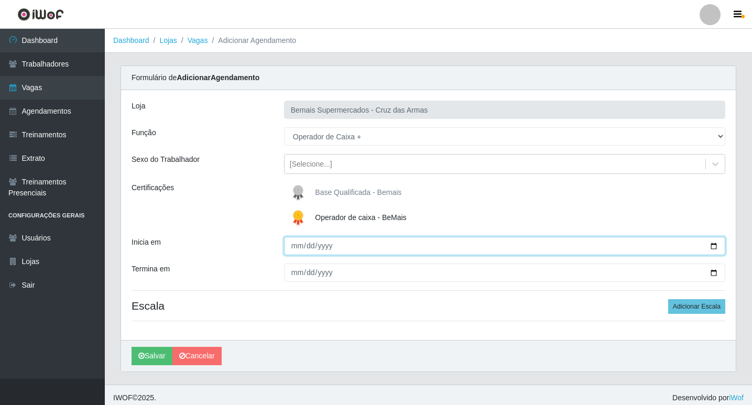
click at [296, 248] on input "Inicia em" at bounding box center [504, 246] width 441 height 18
type input "[DATE]"
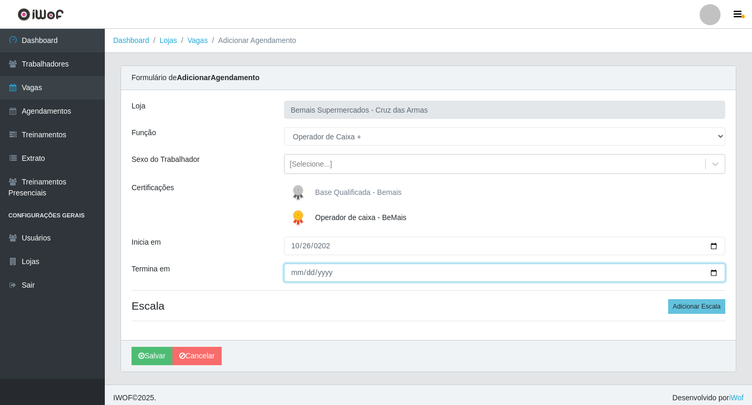
click at [295, 273] on input "Termina em" at bounding box center [504, 272] width 441 height 18
type input "[DATE]"
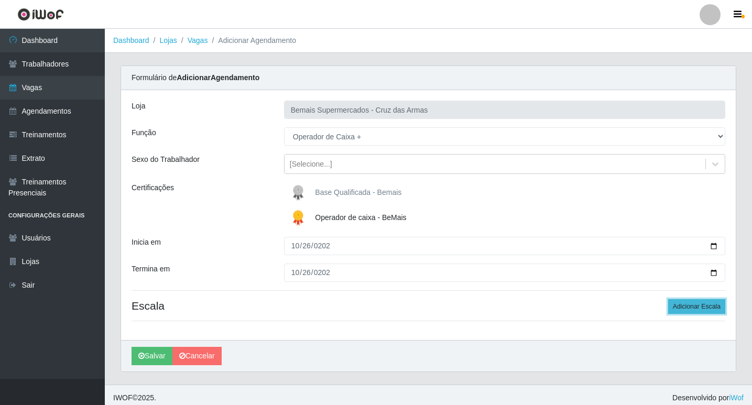
click at [701, 303] on button "Adicionar Escala" at bounding box center [696, 306] width 57 height 15
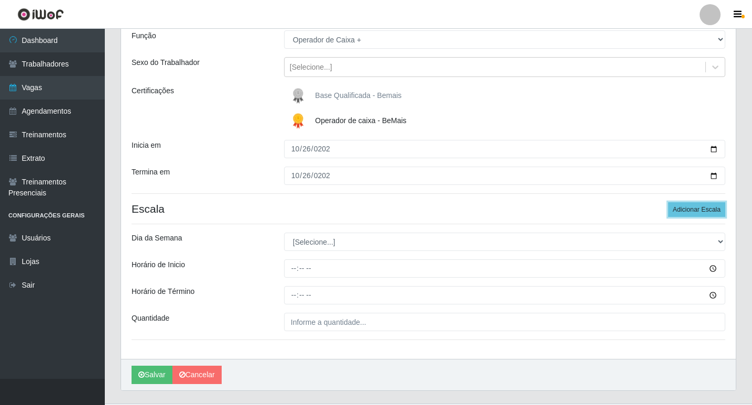
scroll to position [105, 0]
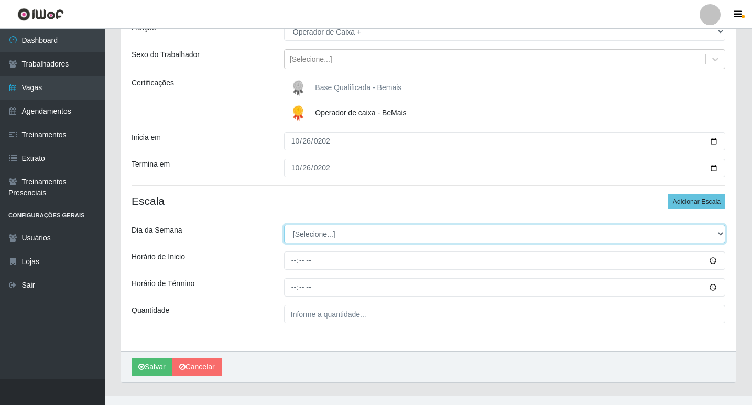
click at [308, 235] on select "[Selecione...] Segunda Terça Quarta Quinta Sexta Sábado Domingo" at bounding box center [504, 234] width 441 height 18
select select "0"
click at [284, 225] on select "[Selecione...] Segunda Terça Quarta Quinta Sexta Sábado Domingo" at bounding box center [504, 234] width 441 height 18
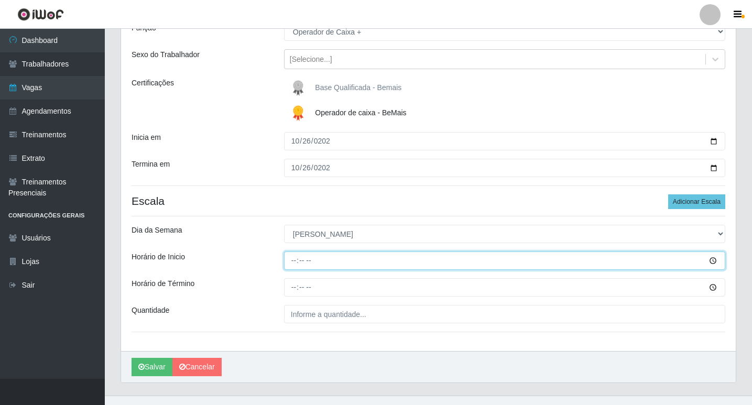
click at [291, 260] on input "Horário de Inicio" at bounding box center [504, 260] width 441 height 18
type input "08:15"
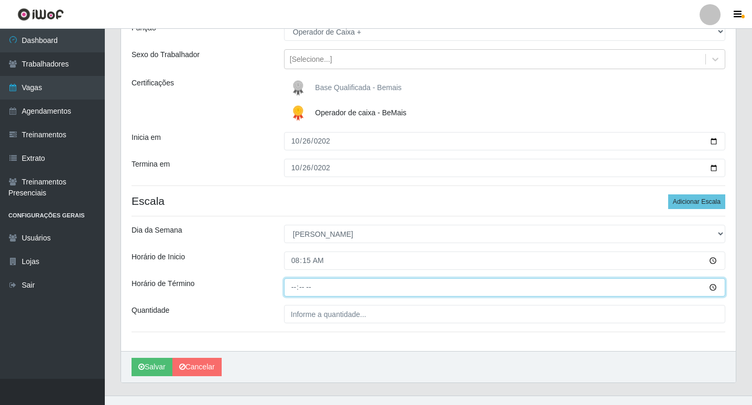
click at [294, 294] on input "Horário de Término" at bounding box center [504, 287] width 441 height 18
type input "14:15"
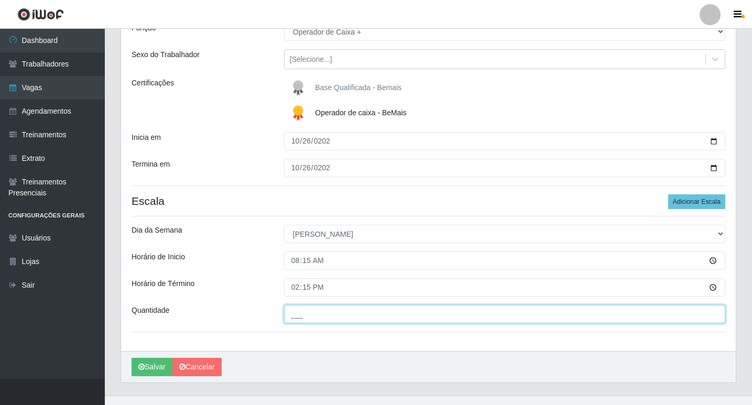
click at [310, 314] on input "___" at bounding box center [504, 314] width 441 height 18
type input "01_"
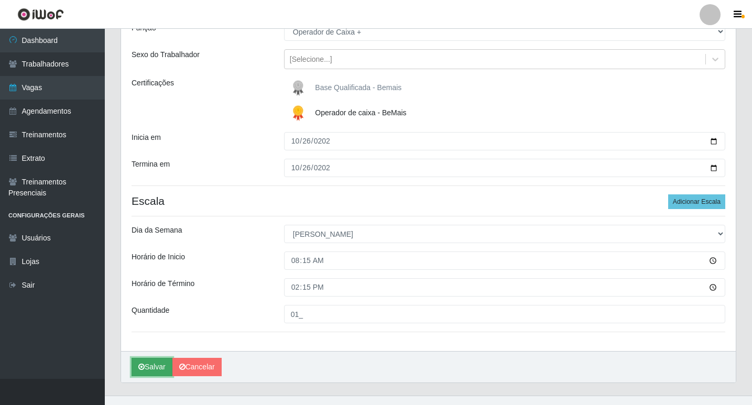
click at [164, 362] on button "Salvar" at bounding box center [151, 367] width 41 height 18
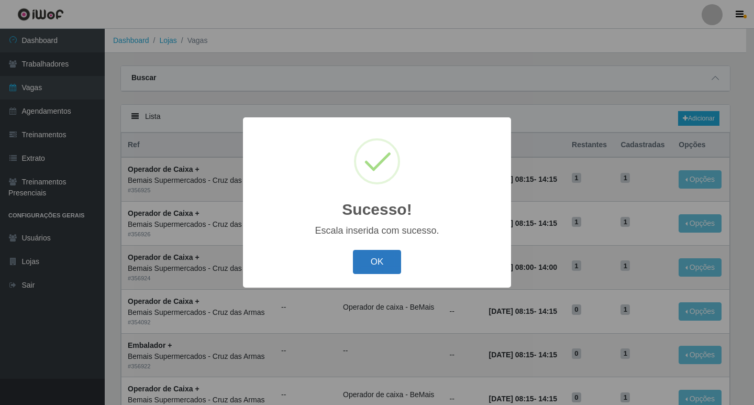
click at [384, 261] on button "OK" at bounding box center [377, 262] width 49 height 25
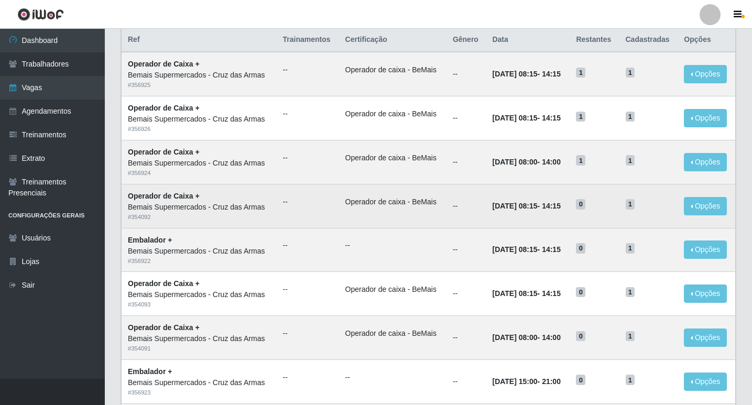
scroll to position [105, 0]
